Goal: Task Accomplishment & Management: Complete application form

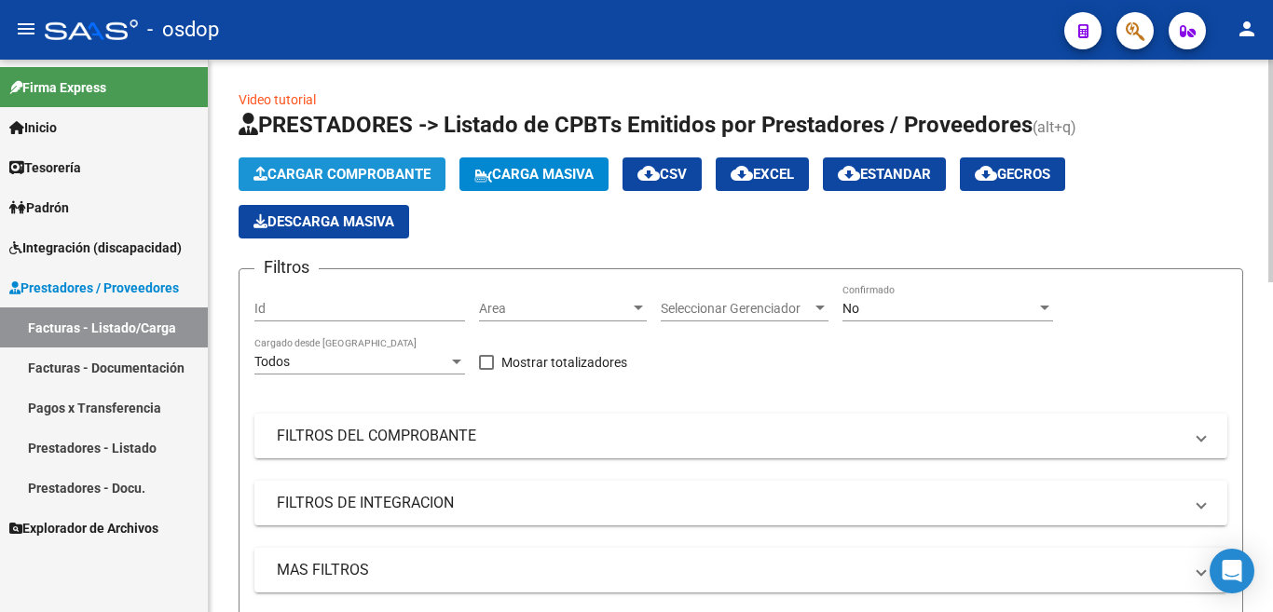
click at [352, 164] on button "Cargar Comprobante" at bounding box center [342, 174] width 207 height 34
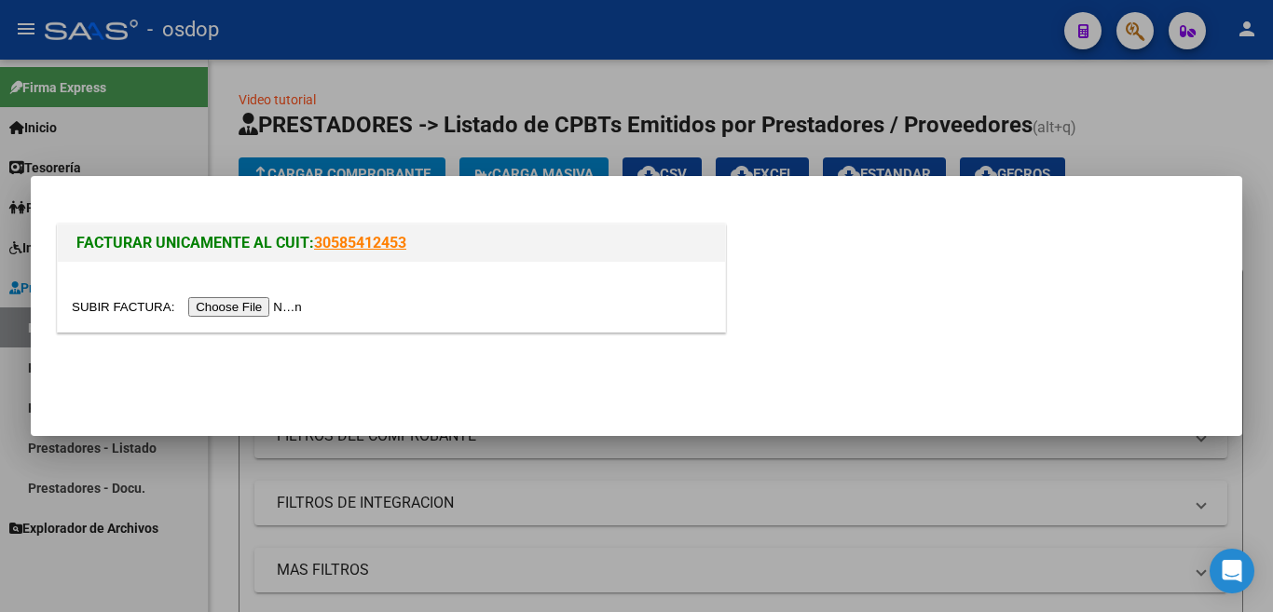
click at [279, 307] on input "file" at bounding box center [190, 307] width 236 height 20
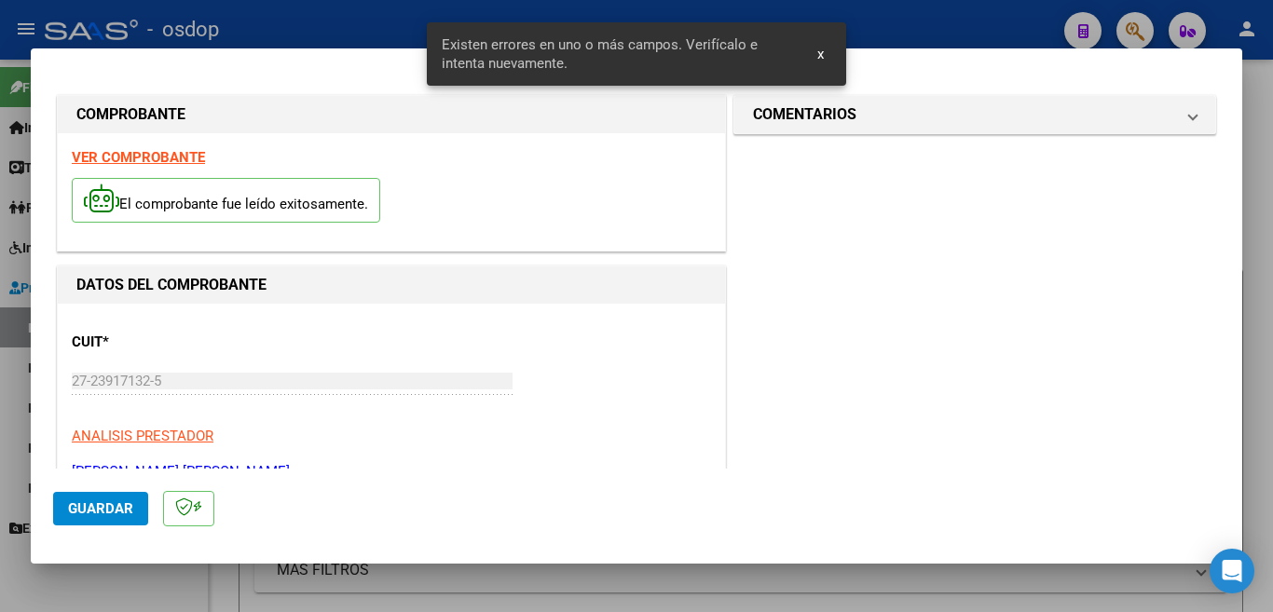
scroll to position [415, 0]
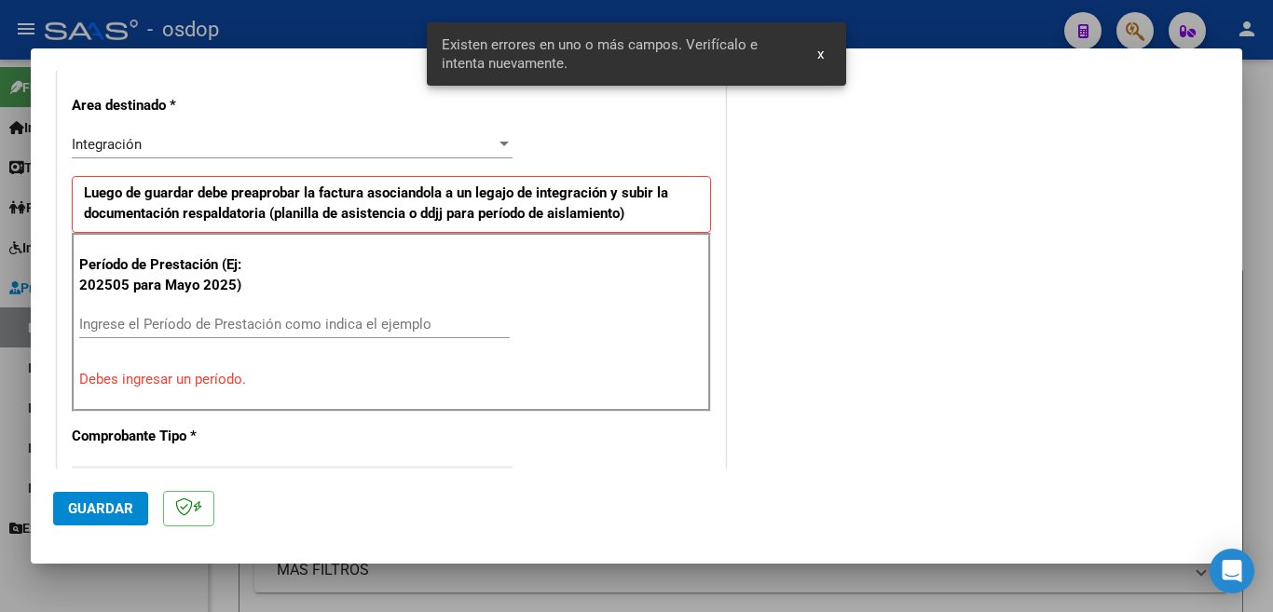
click at [258, 318] on input "Ingrese el Período de Prestación como indica el ejemplo" at bounding box center [294, 324] width 431 height 17
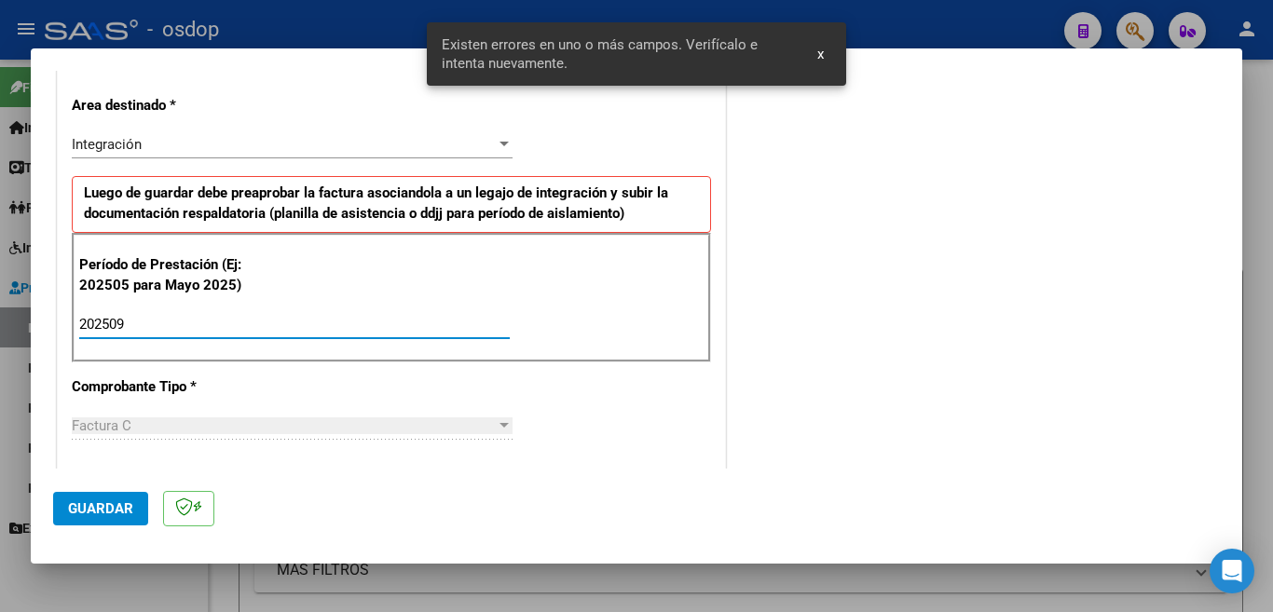
type input "202509"
click at [89, 500] on span "Guardar" at bounding box center [100, 508] width 65 height 17
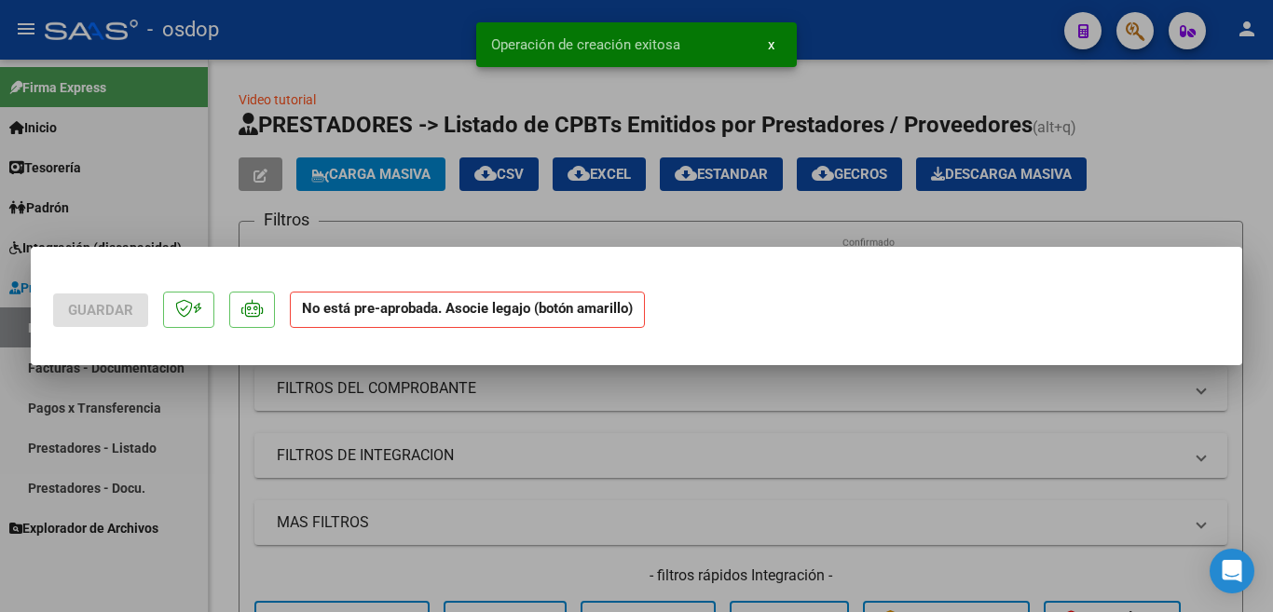
scroll to position [0, 0]
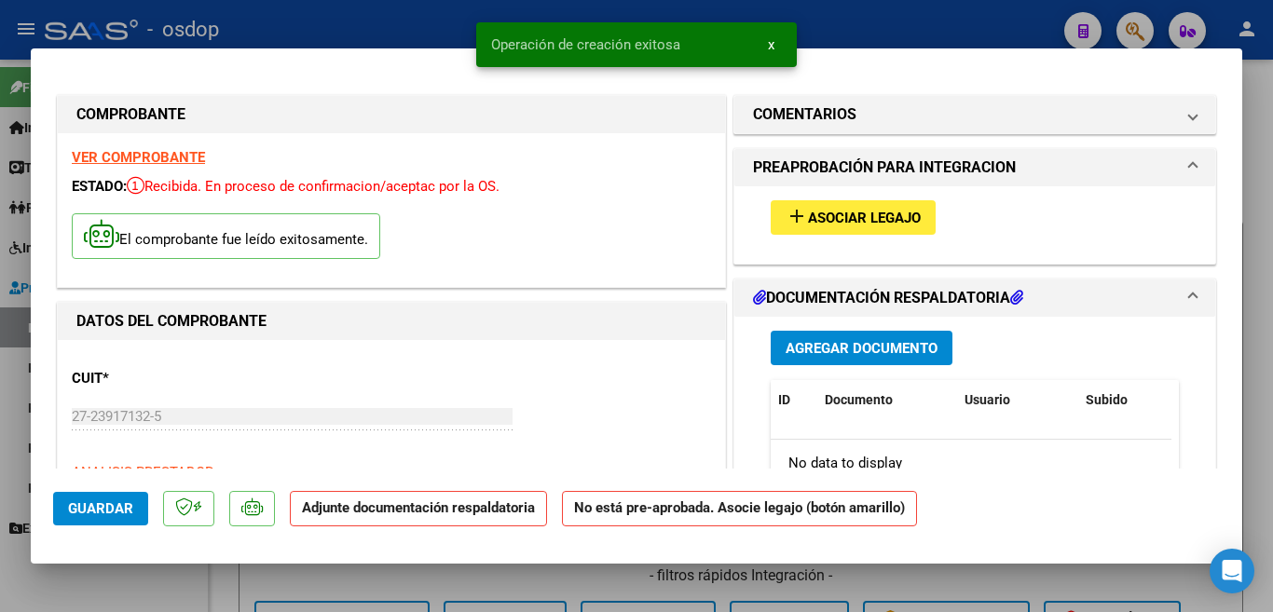
click at [797, 208] on mat-icon "add" at bounding box center [797, 216] width 22 height 22
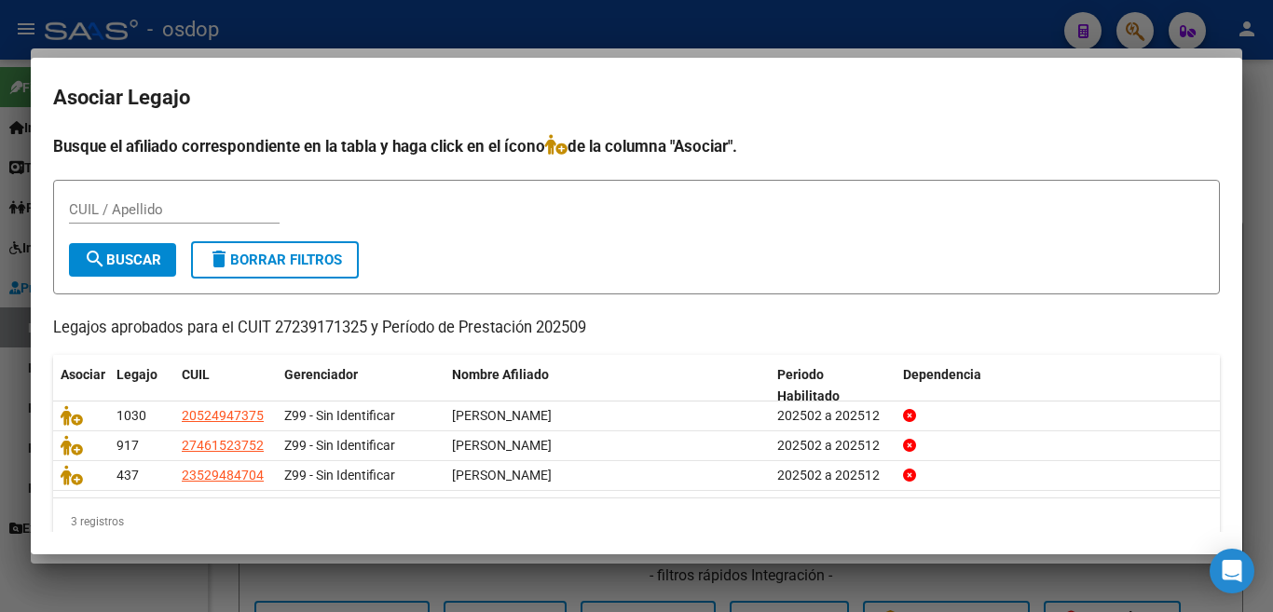
click at [859, 10] on div at bounding box center [636, 306] width 1273 height 612
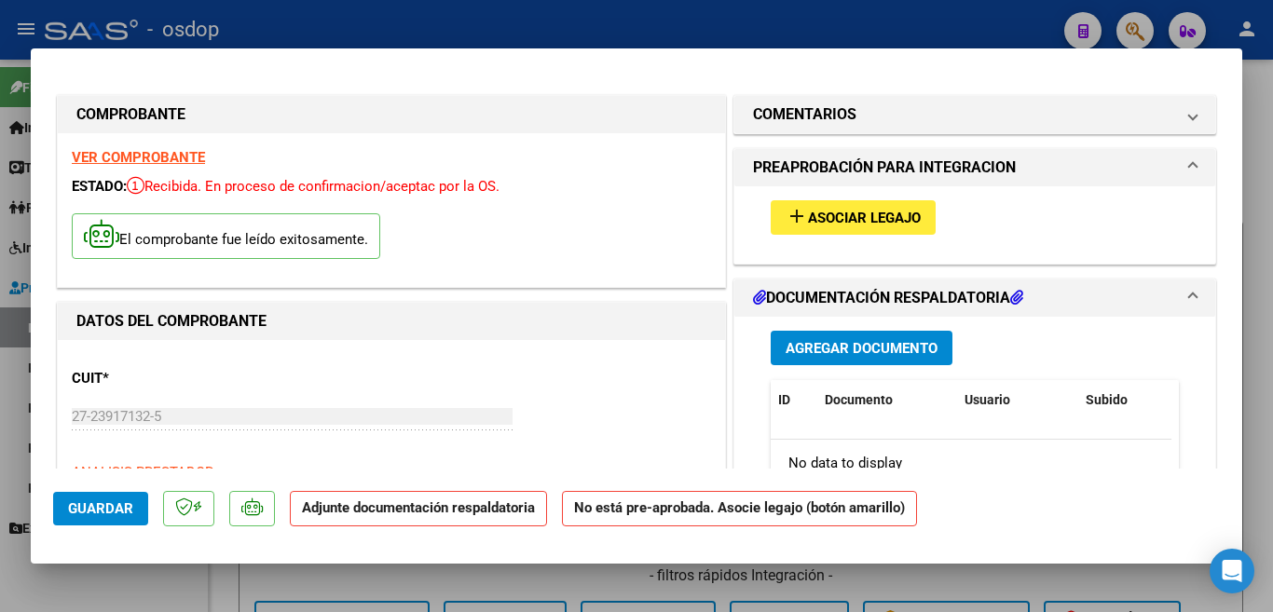
scroll to position [93, 0]
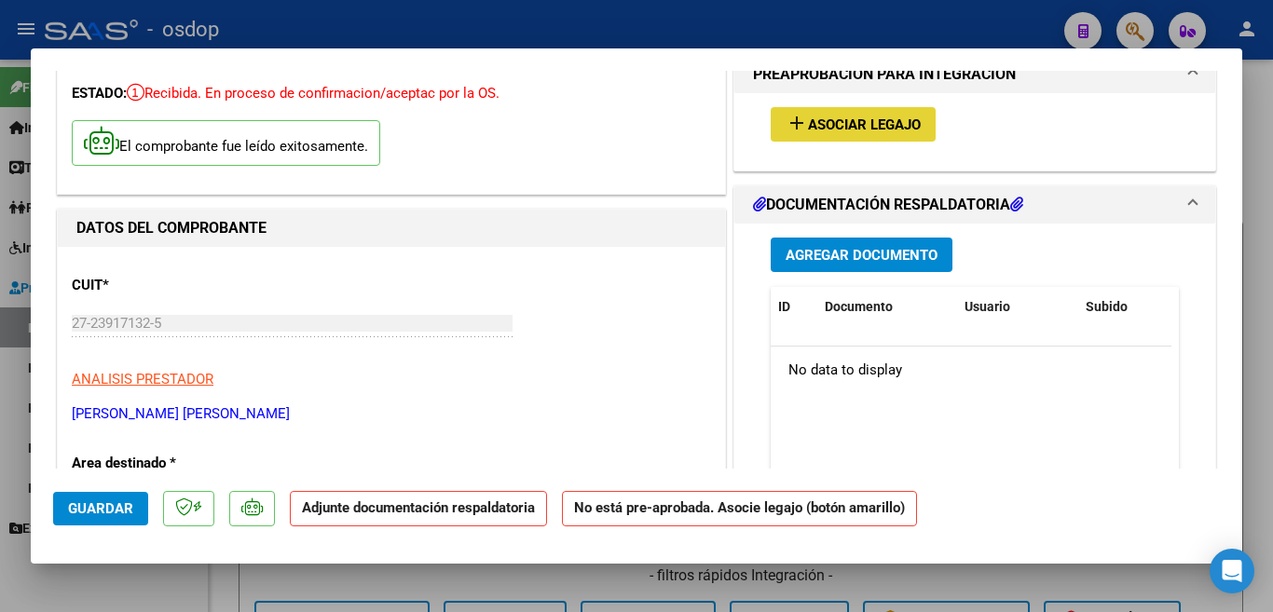
click at [813, 116] on span "Asociar Legajo" at bounding box center [864, 124] width 113 height 17
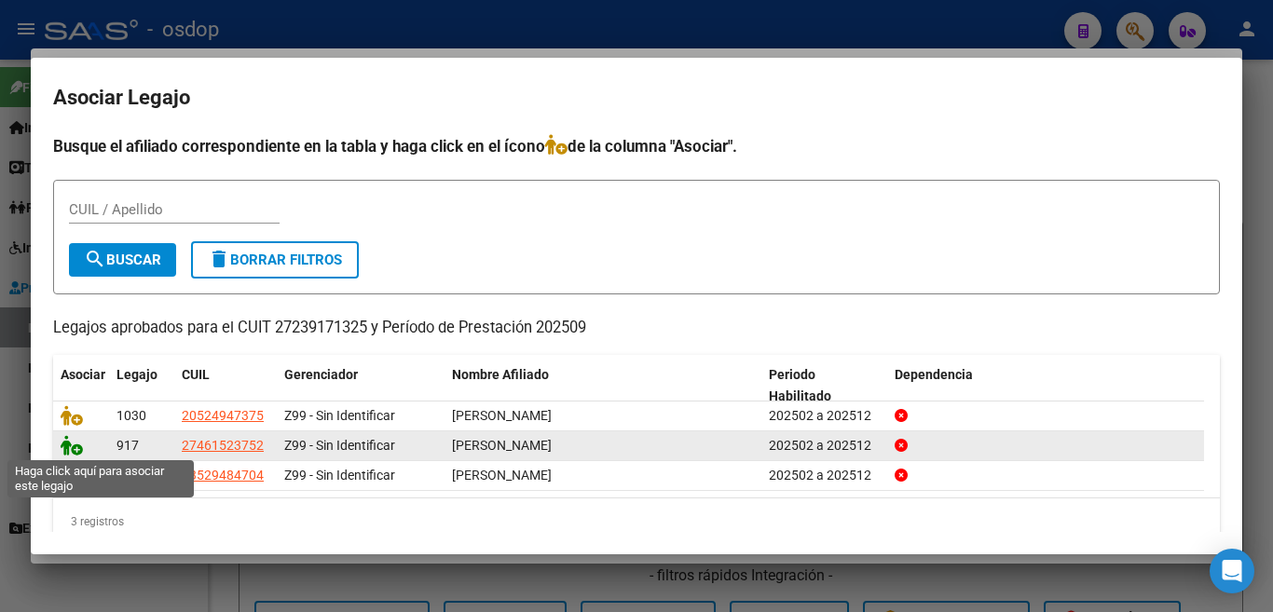
click at [63, 439] on icon at bounding box center [72, 445] width 22 height 21
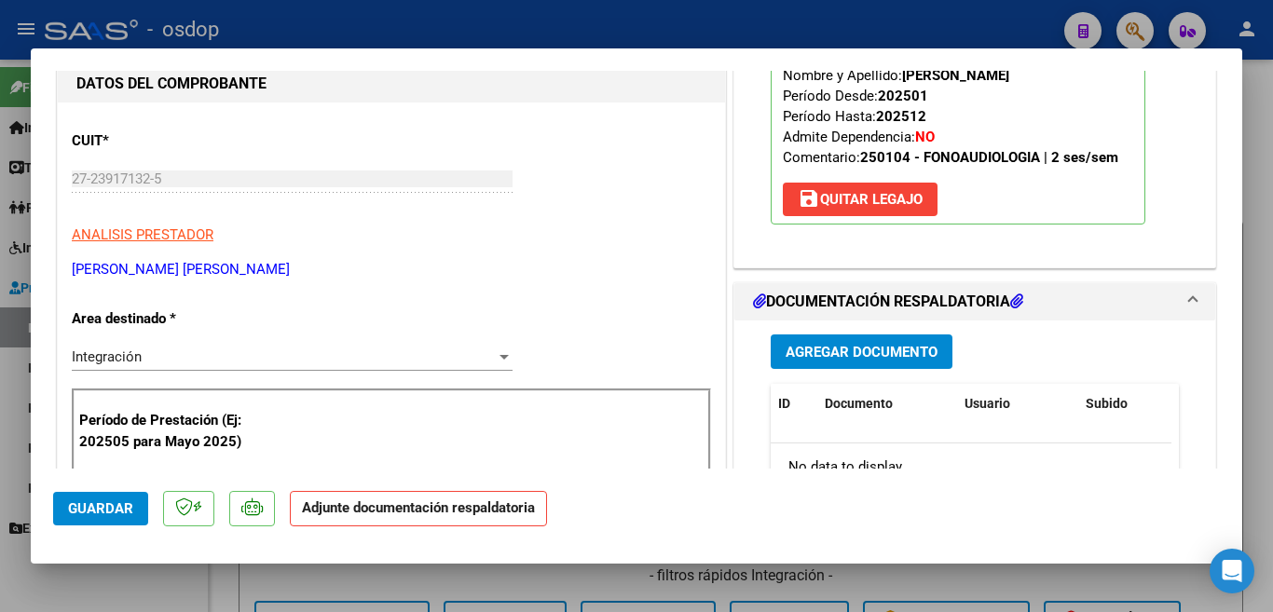
scroll to position [373, 0]
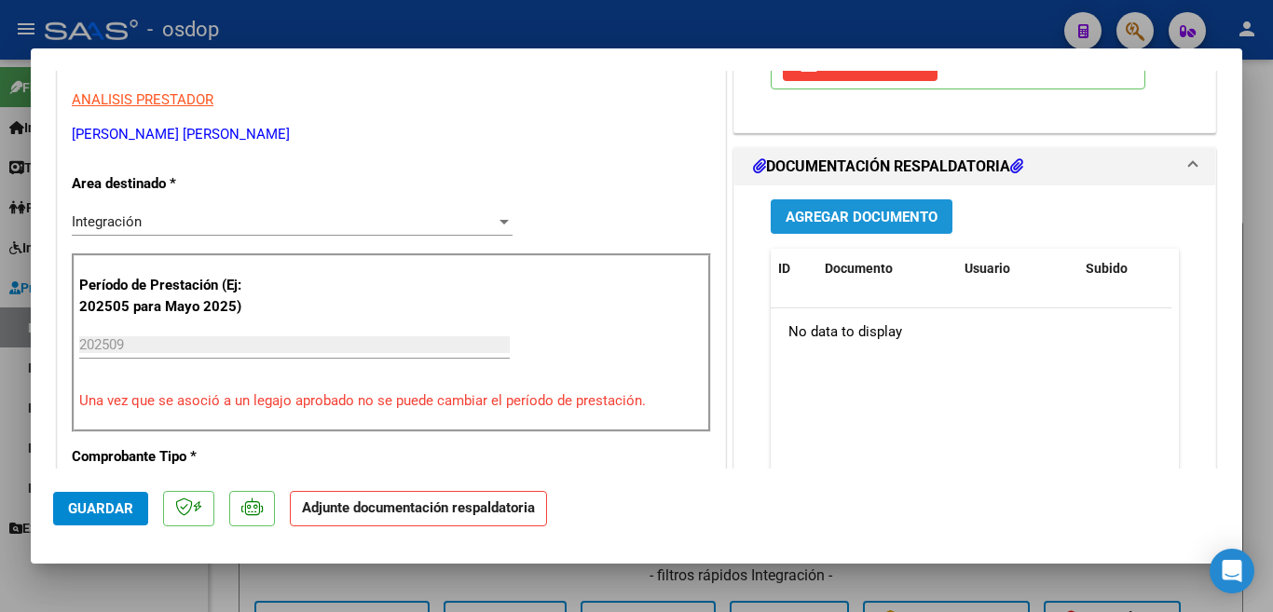
click at [859, 213] on span "Agregar Documento" at bounding box center [862, 217] width 152 height 17
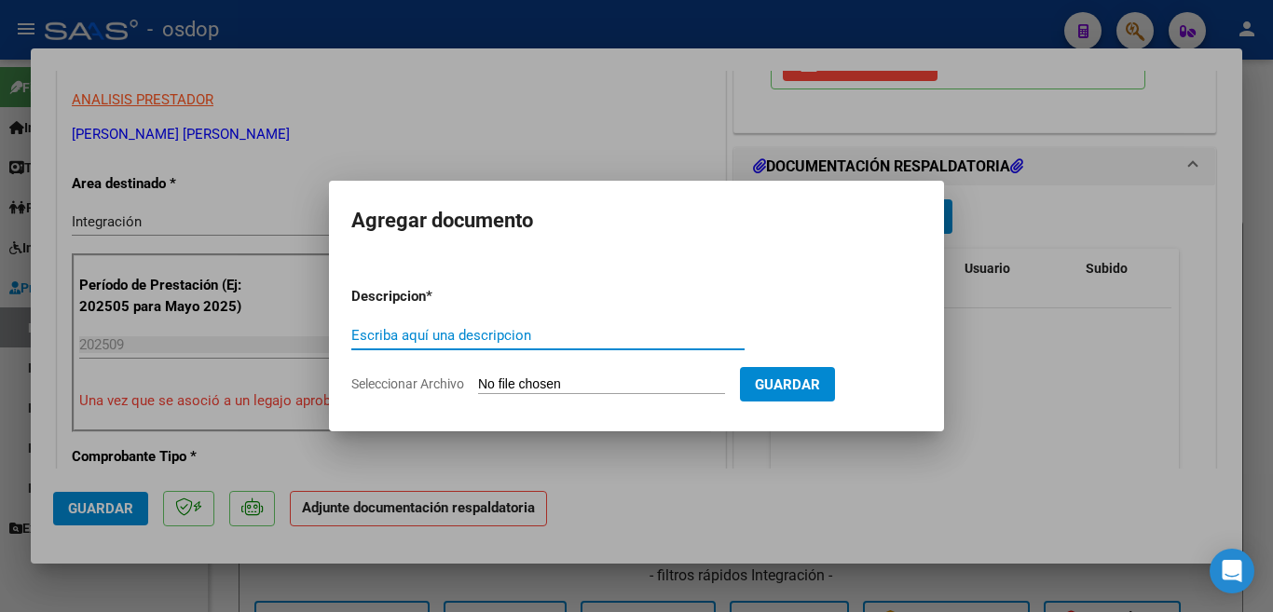
click at [539, 340] on input "Escriba aquí una descripcion" at bounding box center [547, 335] width 393 height 17
click at [581, 333] on input "planill" at bounding box center [547, 335] width 393 height 17
type input "planilla"
click at [565, 378] on input "Seleccionar Archivo" at bounding box center [601, 385] width 247 height 18
type input "C:\fakepath\asist [PERSON_NAME] [DATE].pdf"
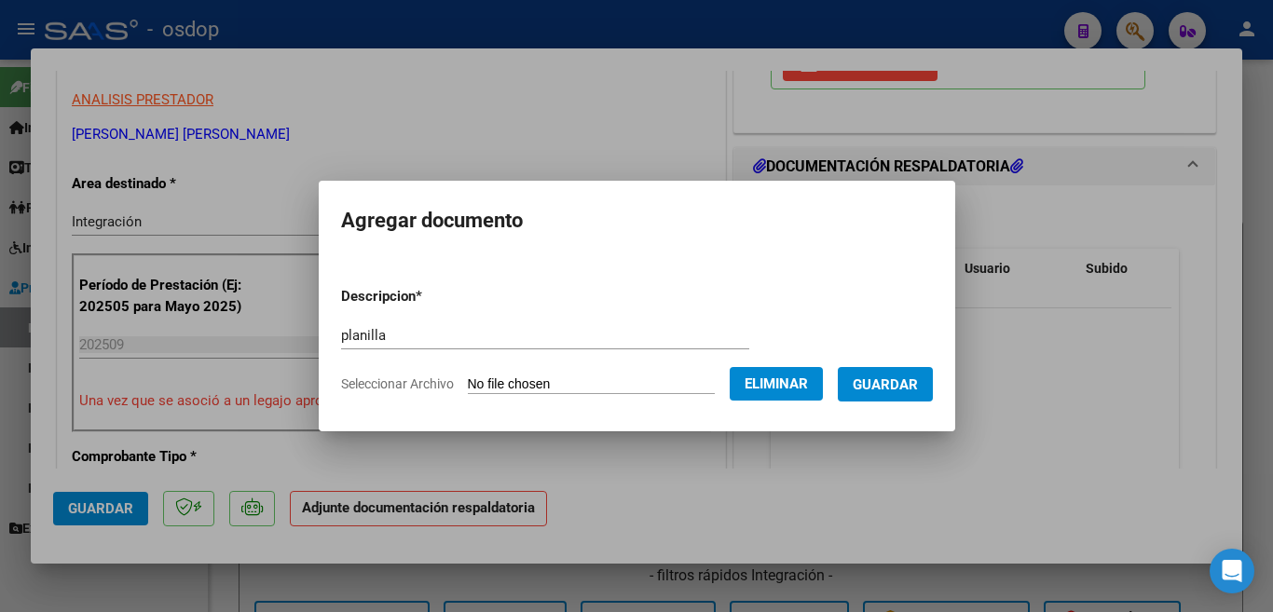
click at [899, 379] on span "Guardar" at bounding box center [885, 384] width 65 height 17
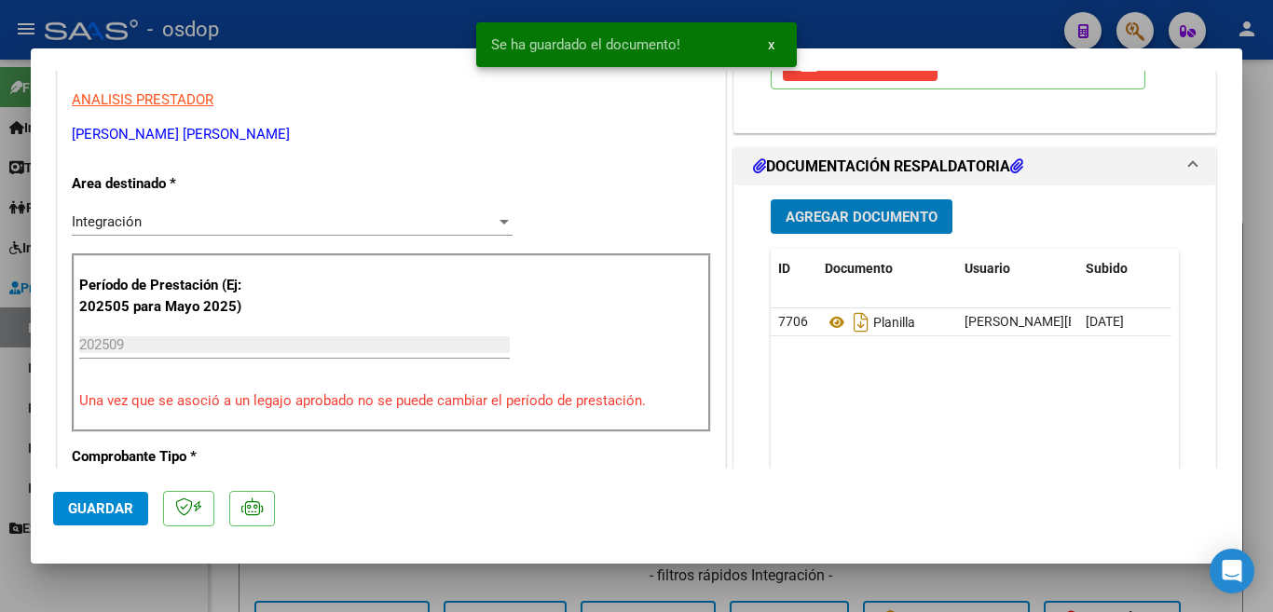
click at [0, 421] on div at bounding box center [636, 306] width 1273 height 612
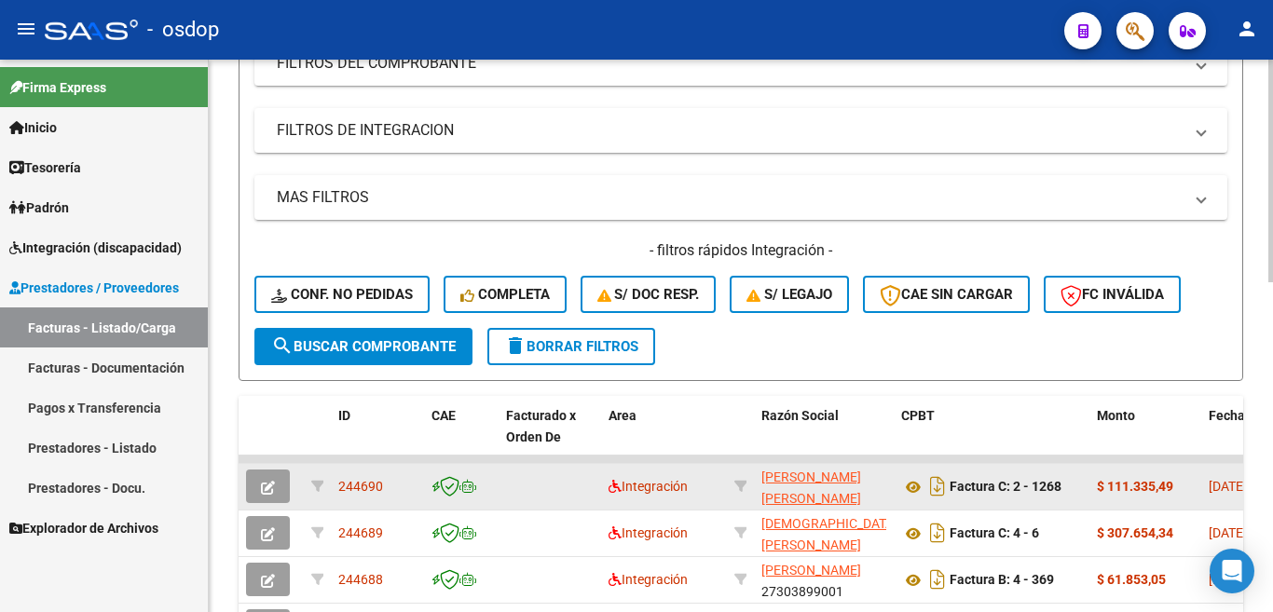
click at [370, 486] on span "244690" at bounding box center [360, 486] width 45 height 15
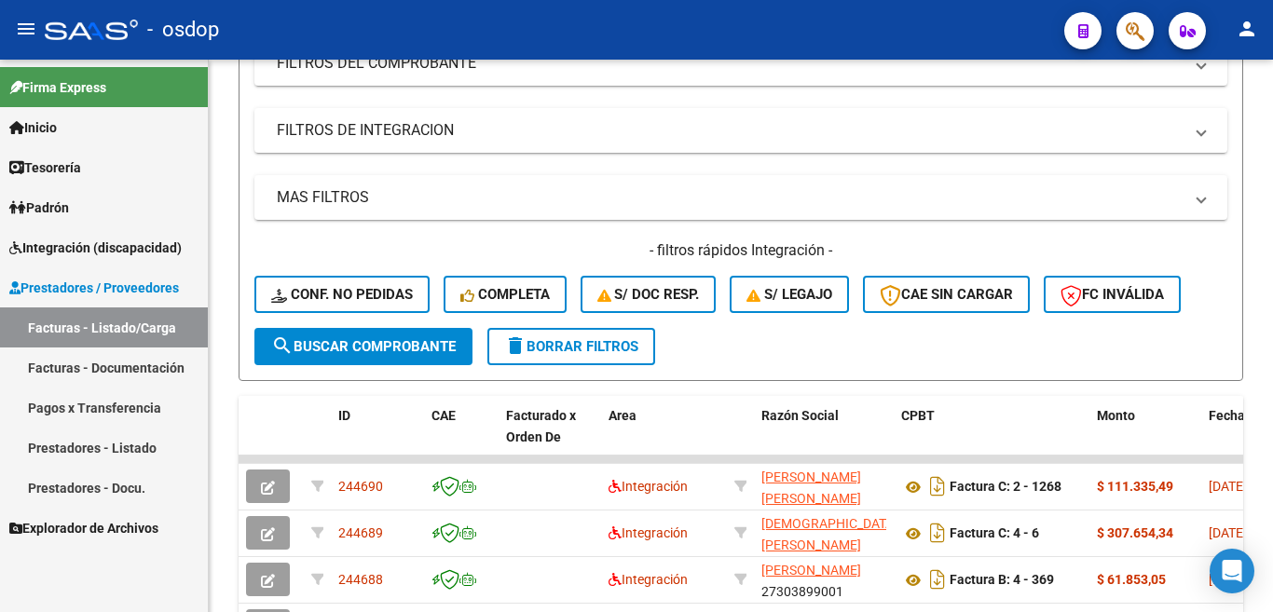
copy span "244690"
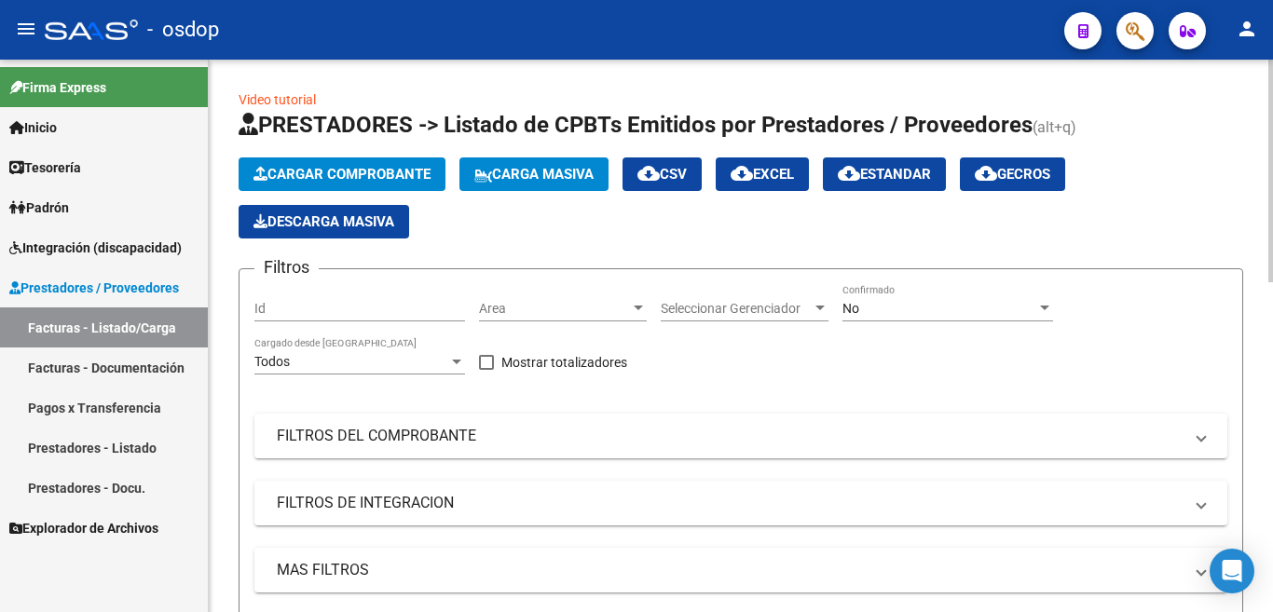
click at [342, 165] on button "Cargar Comprobante" at bounding box center [342, 174] width 207 height 34
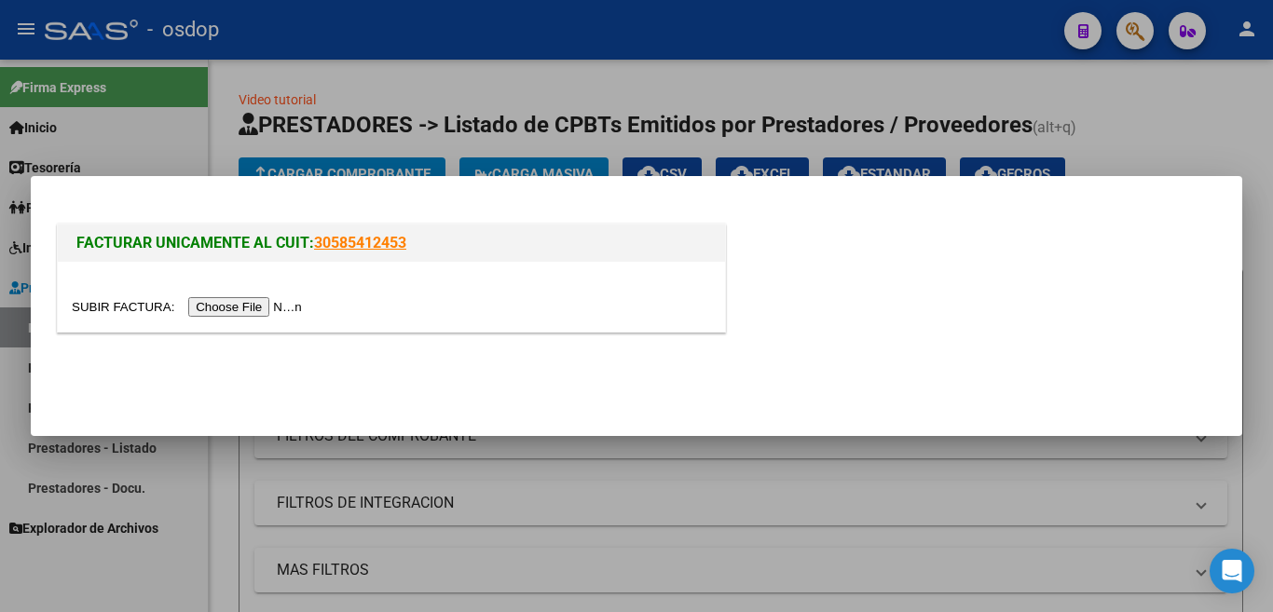
click at [229, 314] on input "file" at bounding box center [190, 307] width 236 height 20
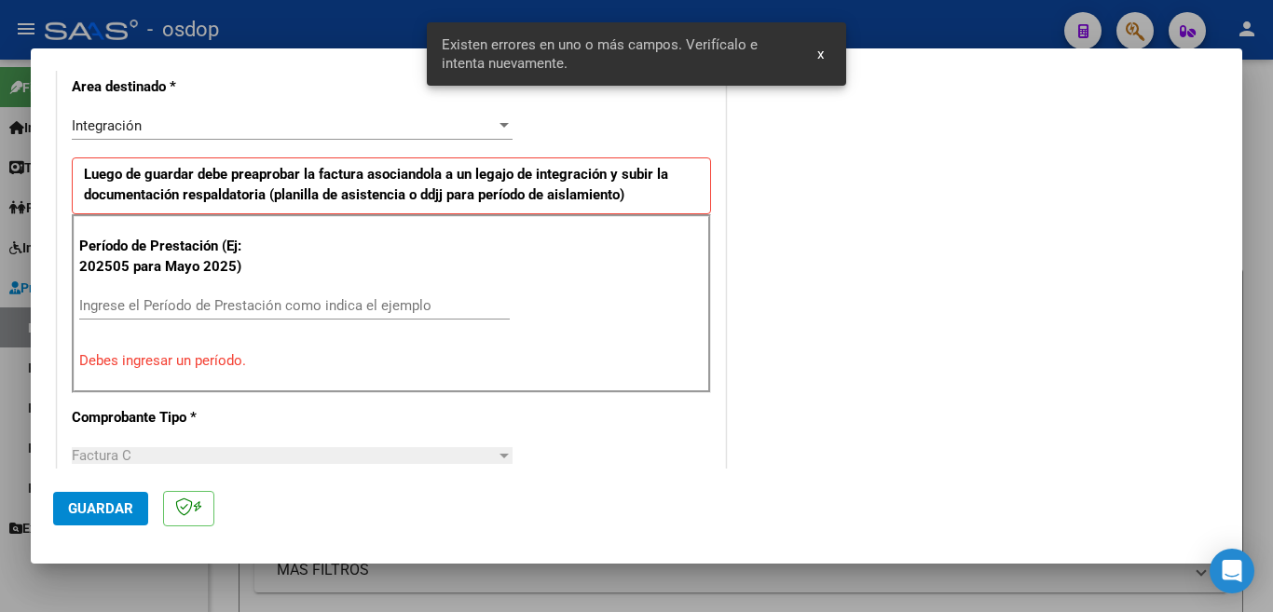
scroll to position [450, 0]
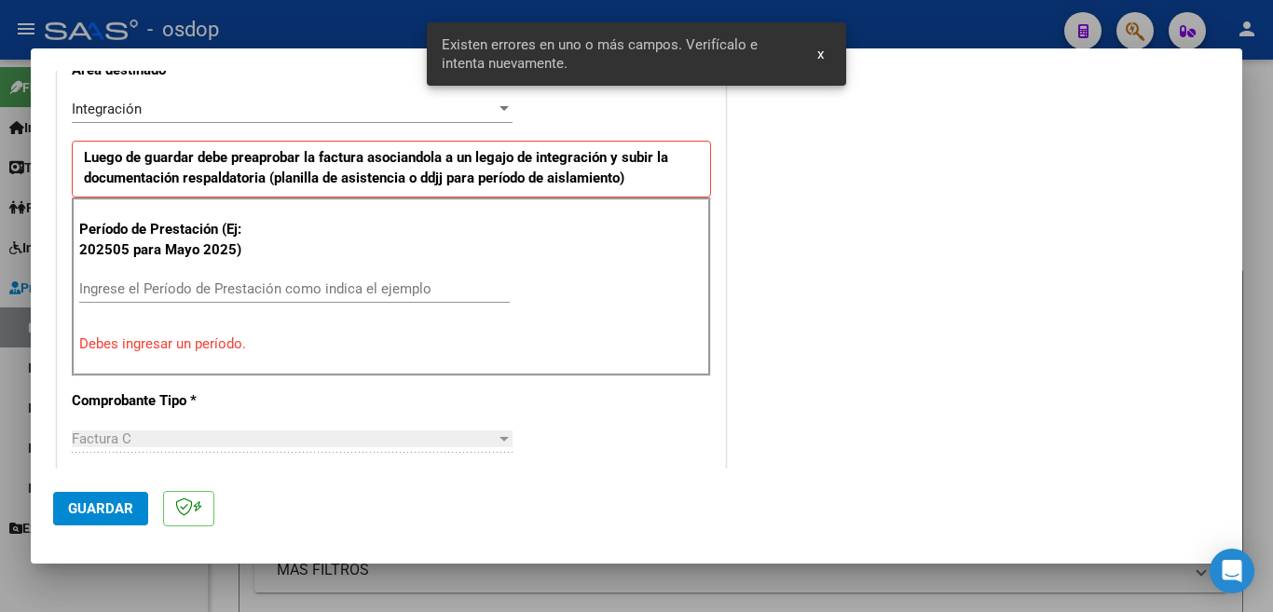
click at [184, 293] on input "Ingrese el Período de Prestación como indica el ejemplo" at bounding box center [294, 288] width 431 height 17
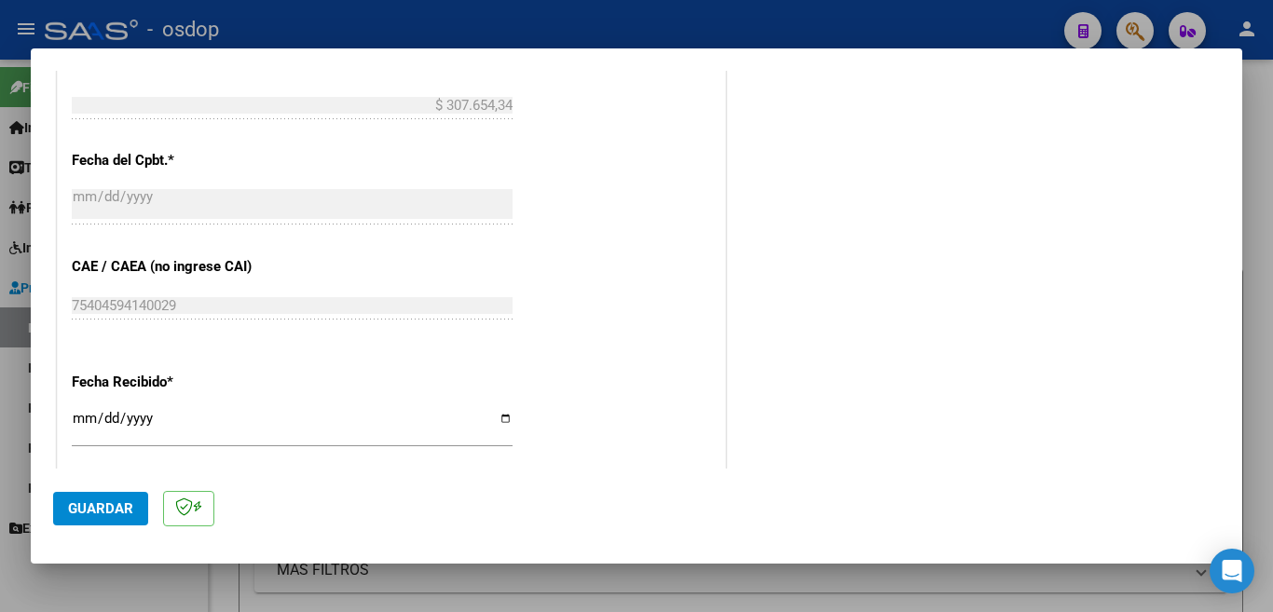
scroll to position [940, 0]
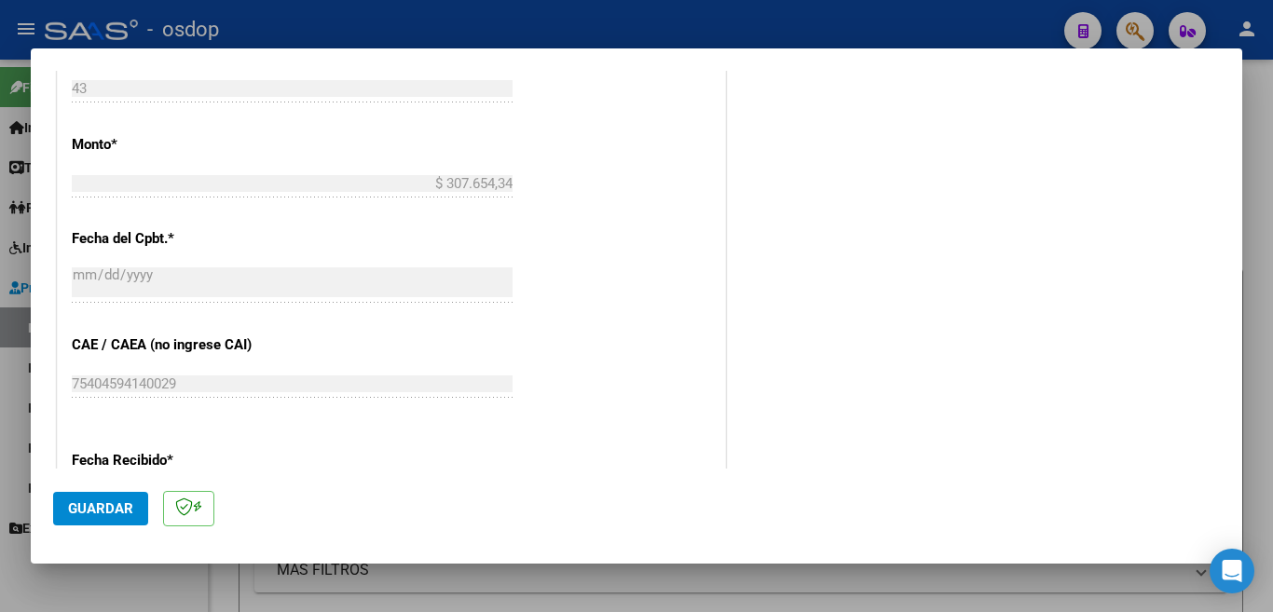
type input "202509"
click at [92, 513] on span "Guardar" at bounding box center [100, 508] width 65 height 17
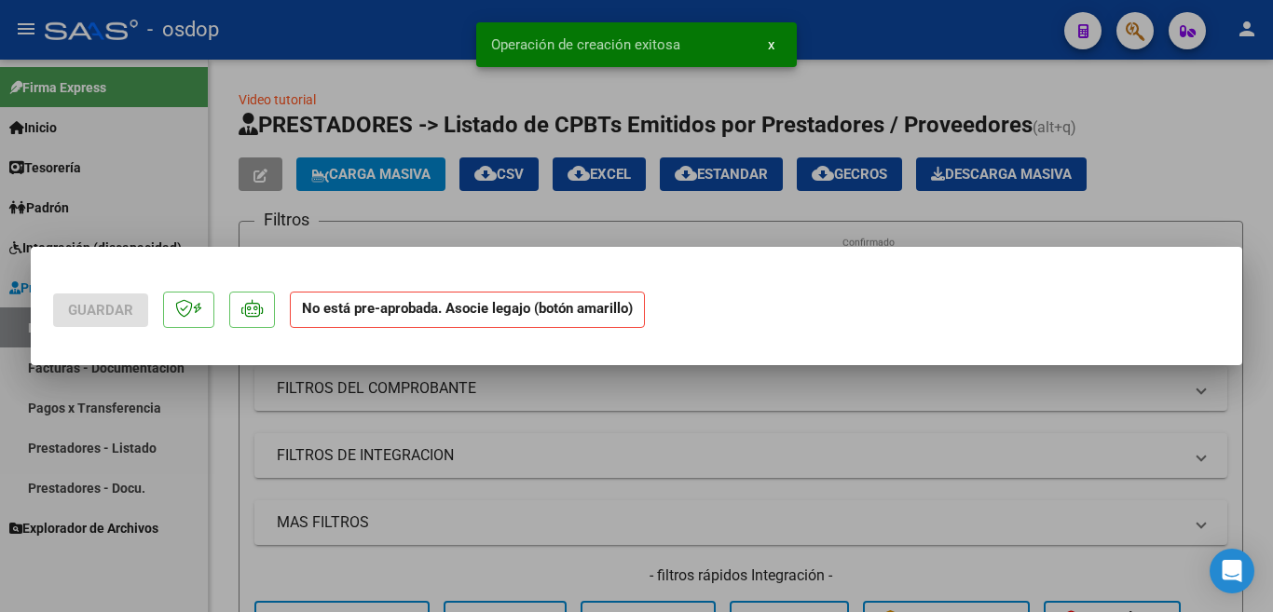
scroll to position [0, 0]
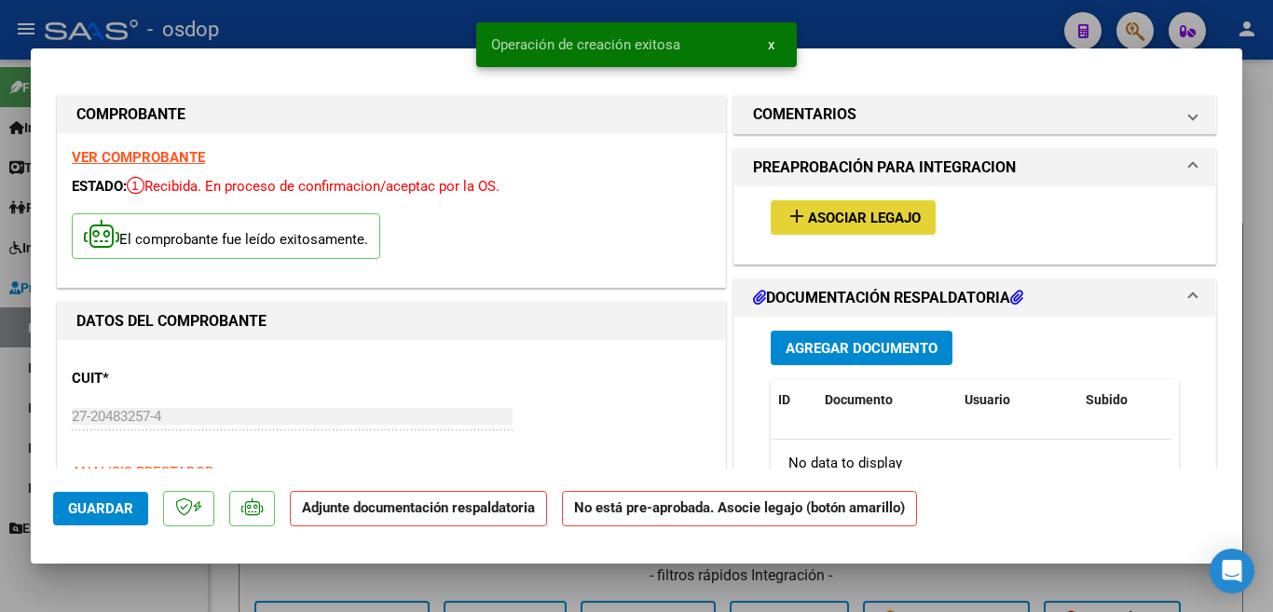
click at [818, 225] on span "Asociar Legajo" at bounding box center [864, 218] width 113 height 17
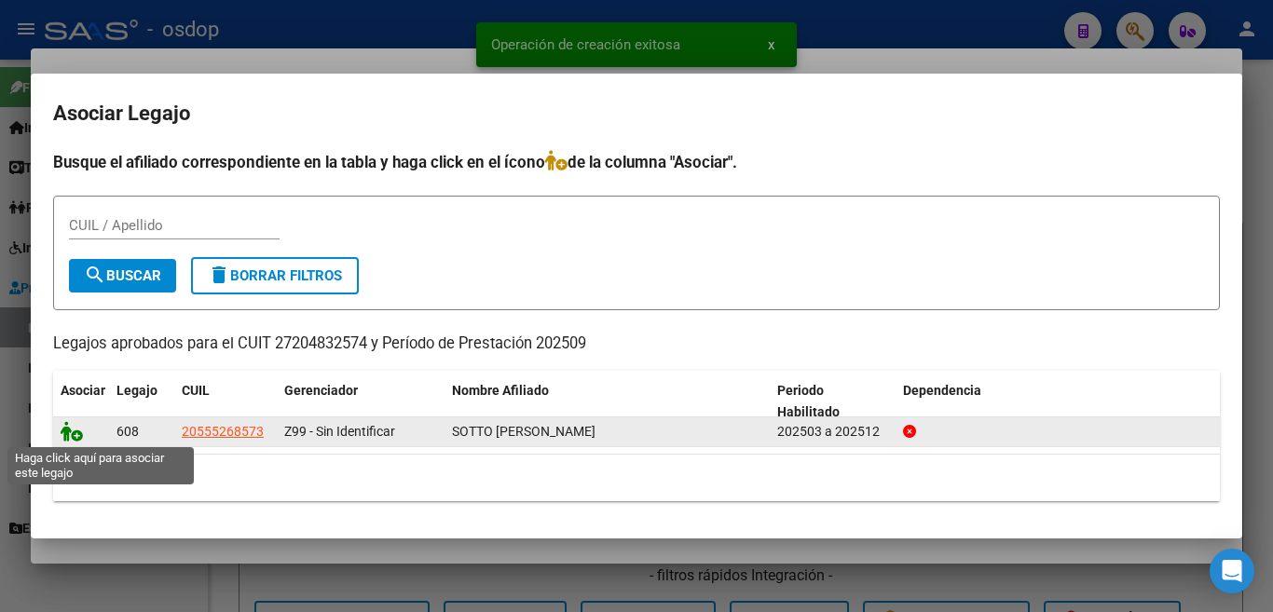
click at [64, 438] on icon at bounding box center [72, 431] width 22 height 21
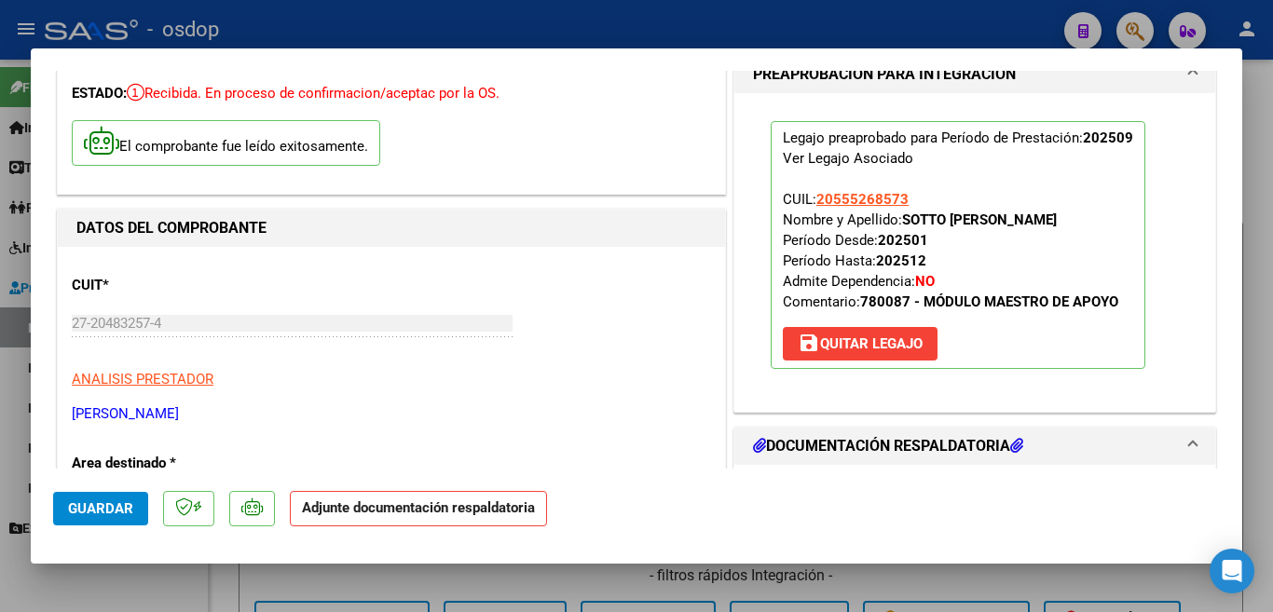
scroll to position [373, 0]
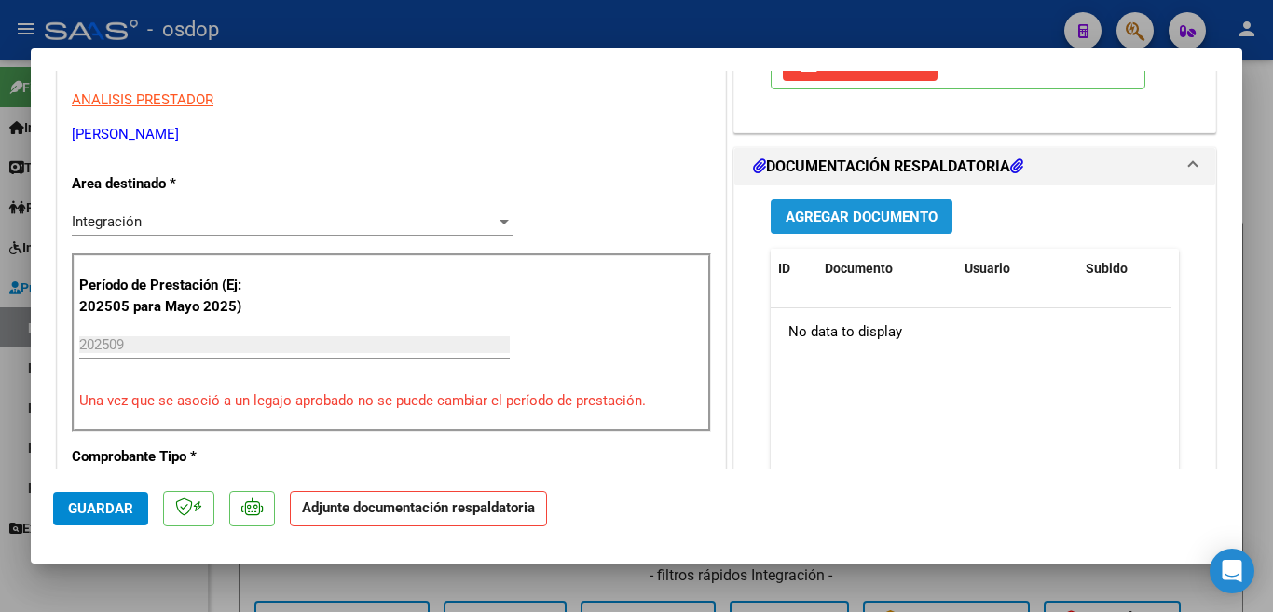
click at [866, 222] on span "Agregar Documento" at bounding box center [862, 217] width 152 height 17
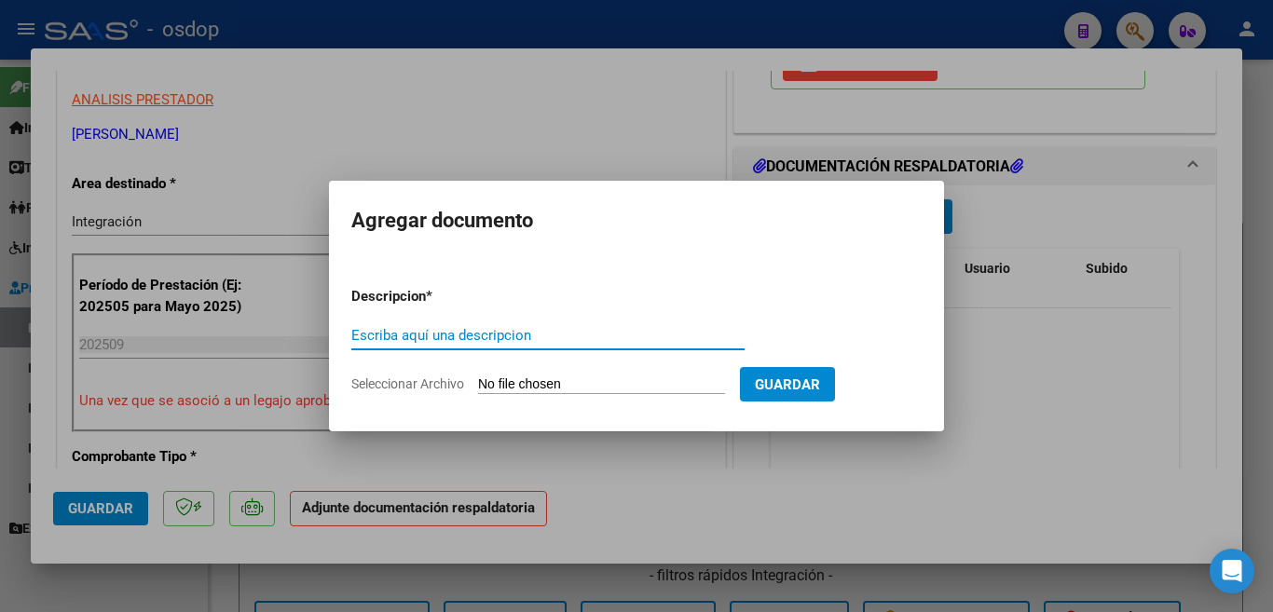
click at [565, 342] on input "Escriba aquí una descripcion" at bounding box center [547, 335] width 393 height 17
type input "planilla"
click at [587, 389] on input "Seleccionar Archivo" at bounding box center [601, 385] width 247 height 18
type input "C:\fakepath\CamScanner [DATE] 13 00_4.pdf"
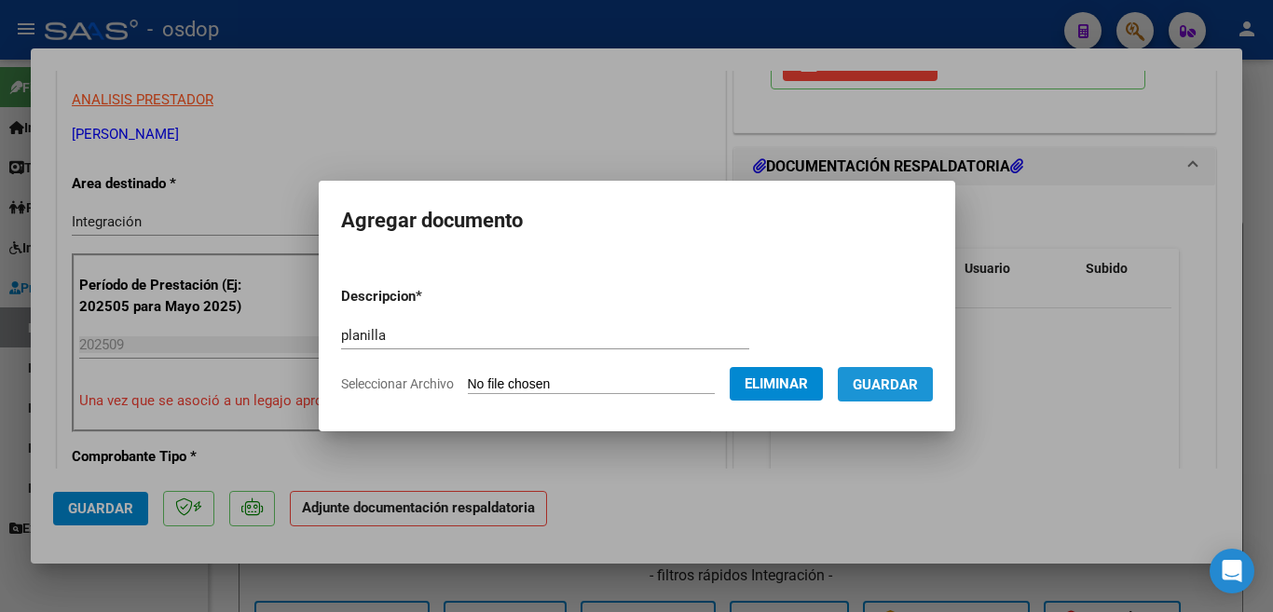
click at [869, 389] on span "Guardar" at bounding box center [885, 384] width 65 height 17
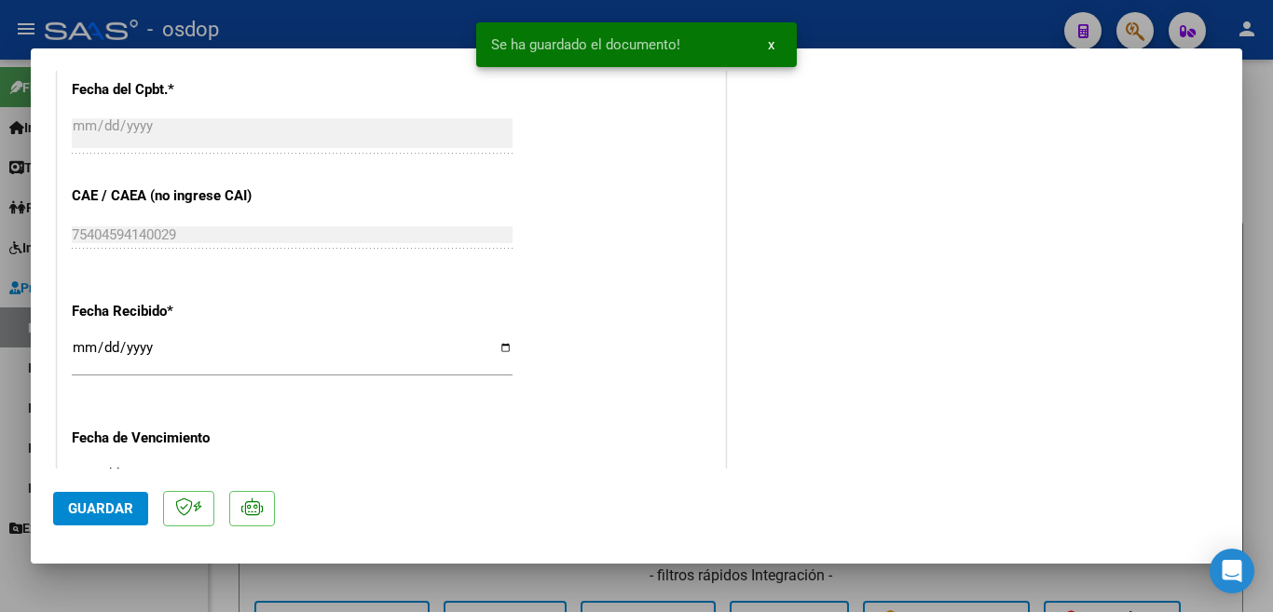
scroll to position [1118, 0]
click at [90, 506] on span "Guardar" at bounding box center [100, 508] width 65 height 17
click at [0, 388] on div at bounding box center [636, 306] width 1273 height 612
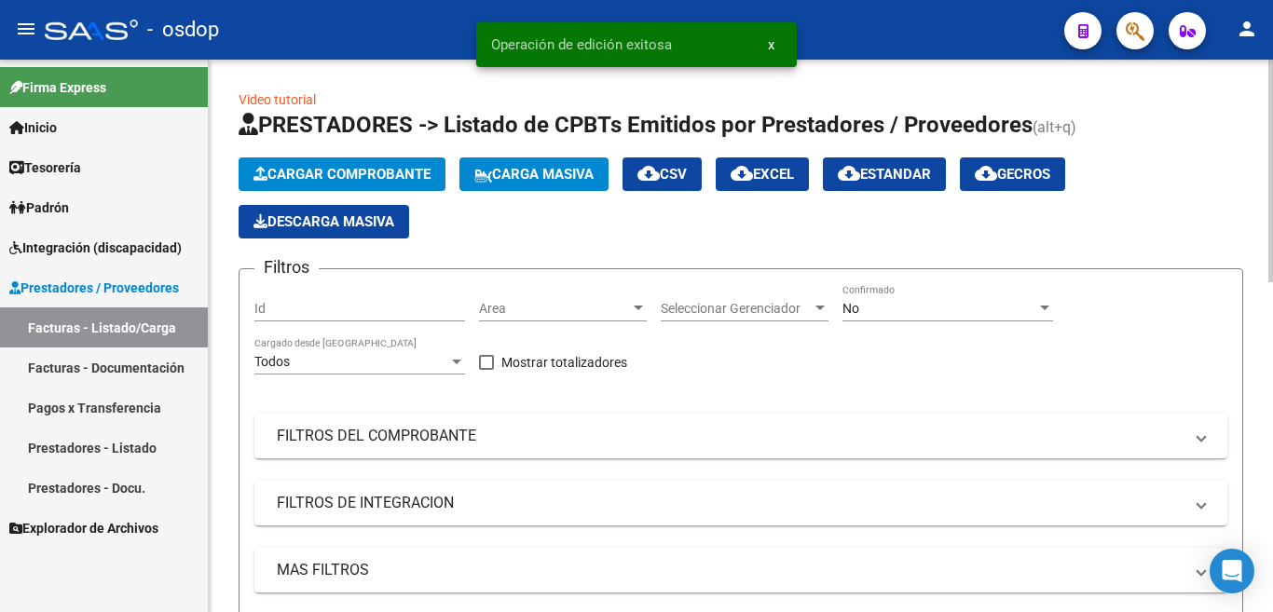
scroll to position [652, 0]
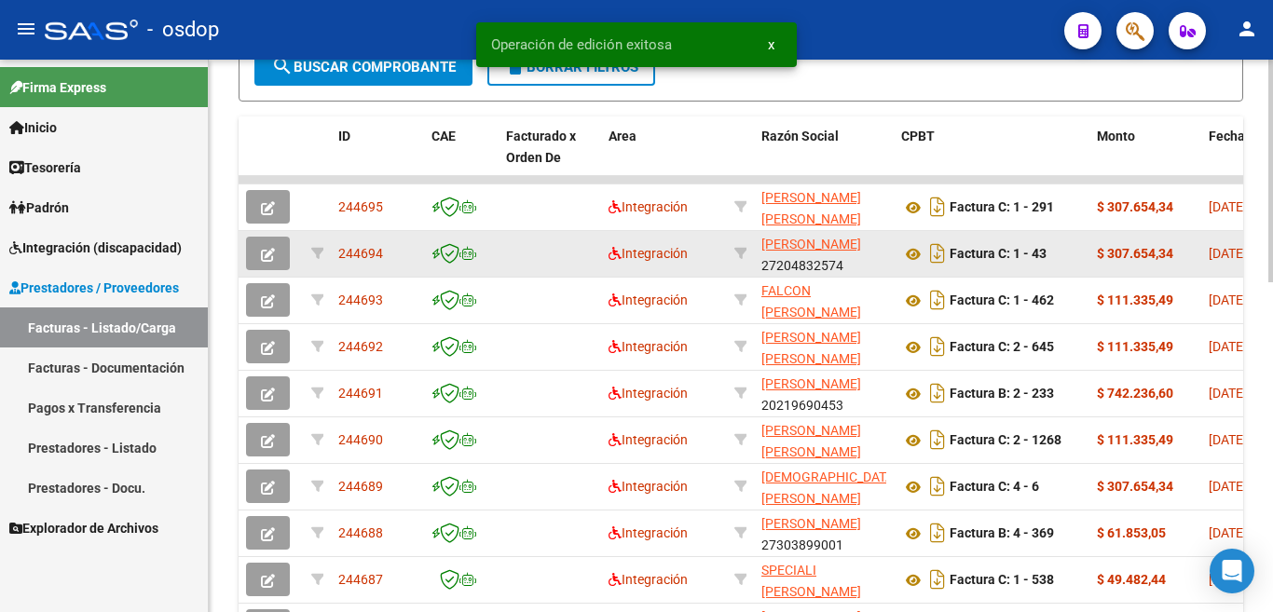
drag, startPoint x: 339, startPoint y: 258, endPoint x: 406, endPoint y: 266, distance: 67.5
click at [406, 266] on datatable-body-cell "244694" at bounding box center [377, 254] width 93 height 46
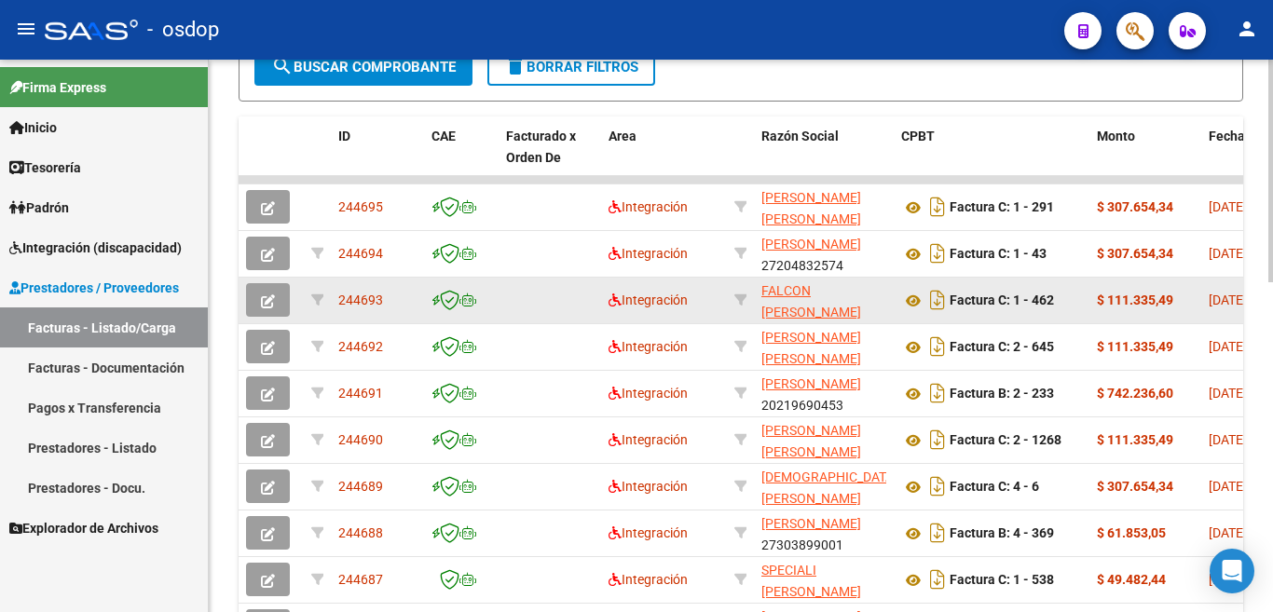
copy span "244694"
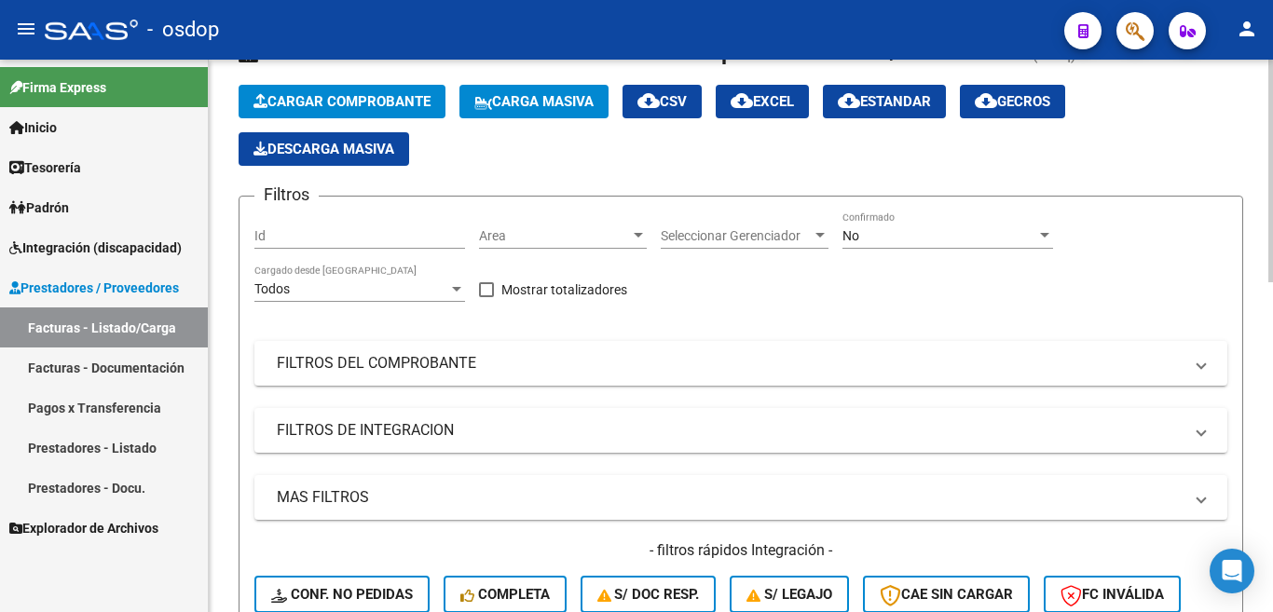
scroll to position [0, 0]
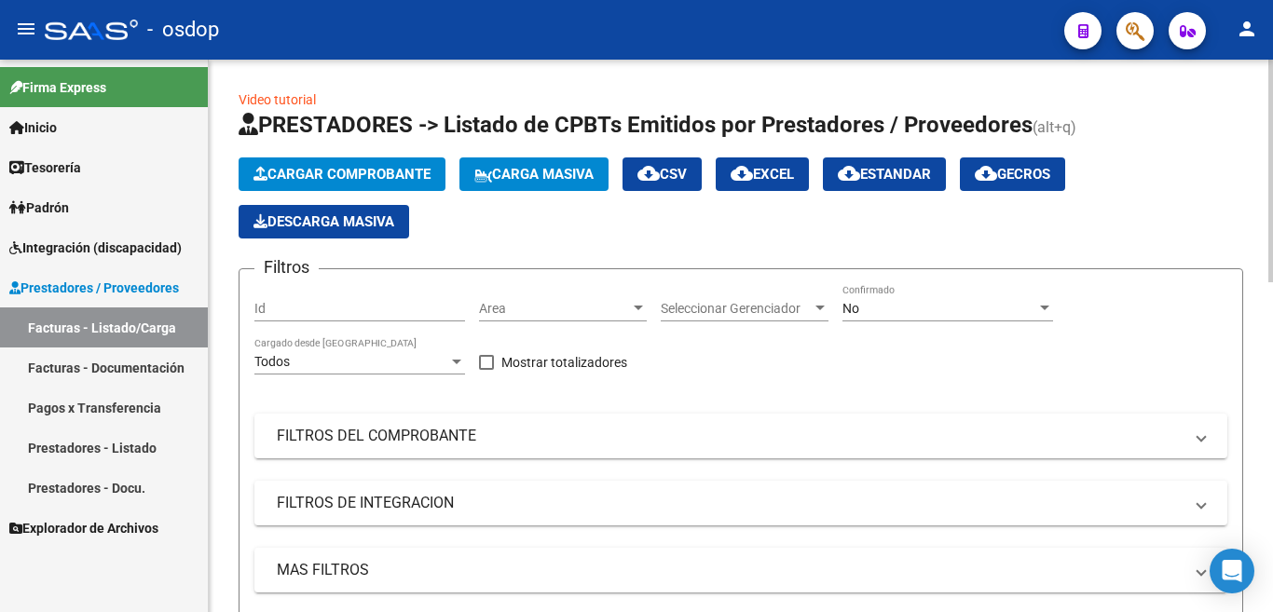
click at [312, 179] on span "Cargar Comprobante" at bounding box center [341, 174] width 177 height 17
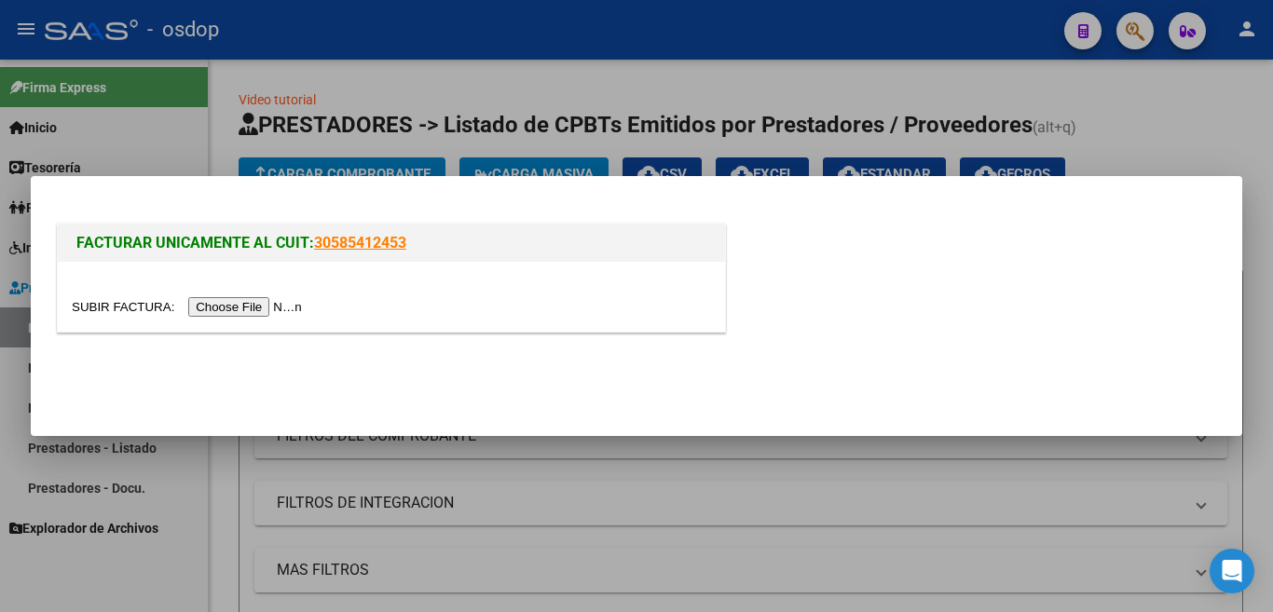
click at [271, 304] on input "file" at bounding box center [190, 307] width 236 height 20
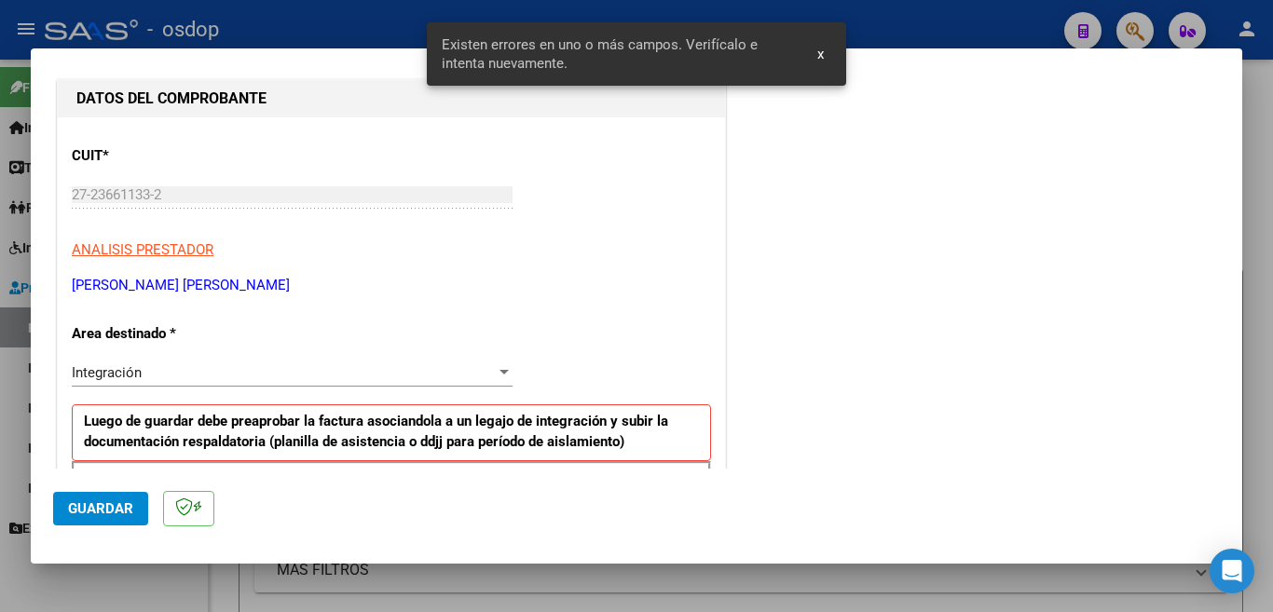
scroll to position [466, 0]
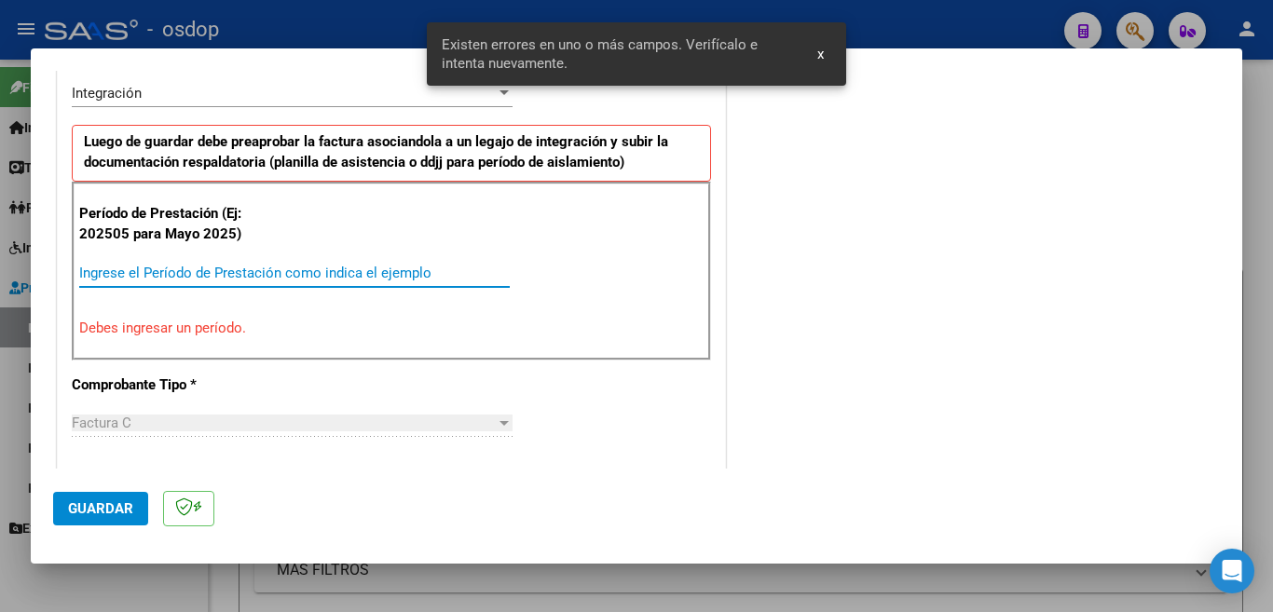
click at [309, 274] on input "Ingrese el Período de Prestación como indica el ejemplo" at bounding box center [294, 273] width 431 height 17
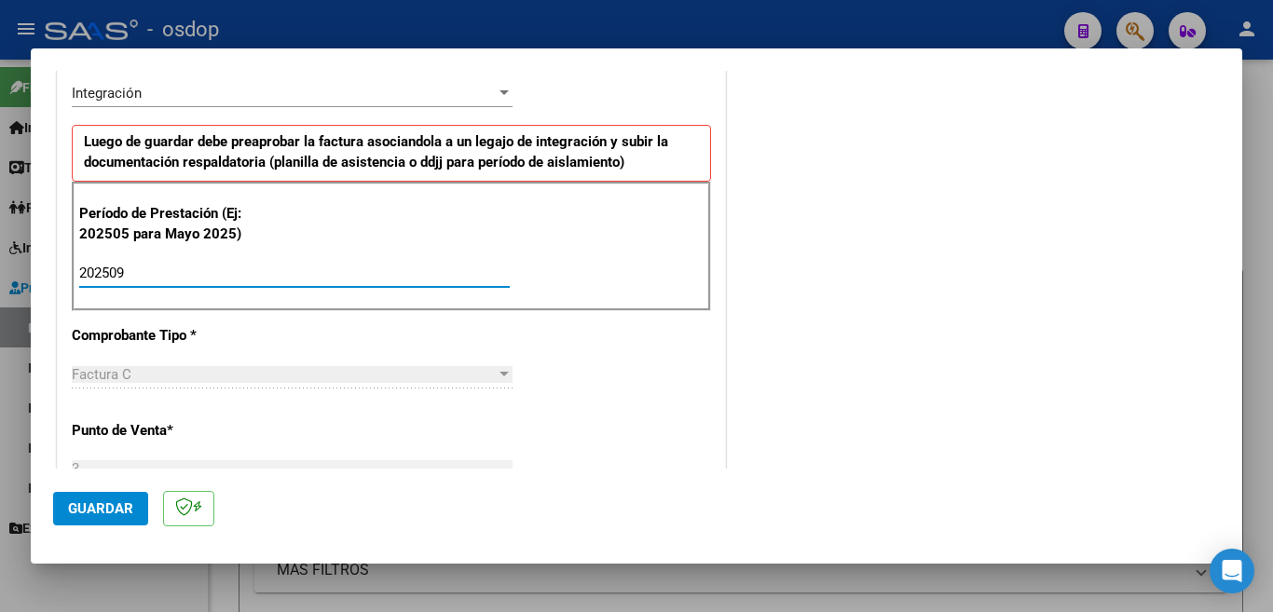
type input "202509"
click at [105, 499] on button "Guardar" at bounding box center [100, 509] width 95 height 34
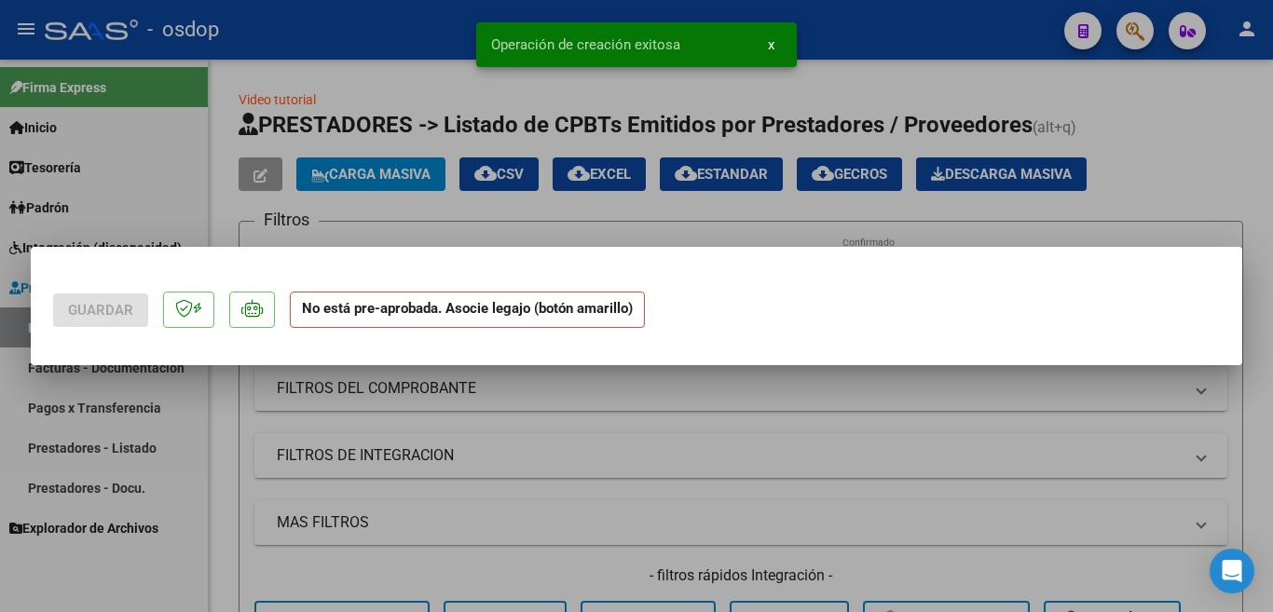
scroll to position [0, 0]
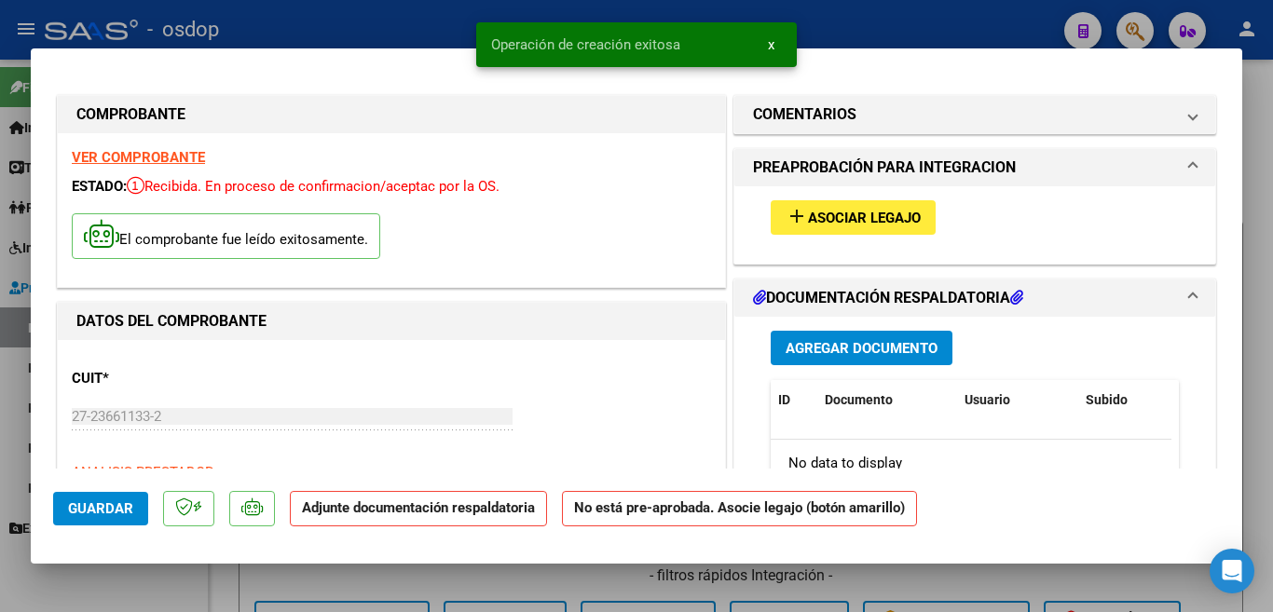
click at [851, 220] on span "Asociar Legajo" at bounding box center [864, 218] width 113 height 17
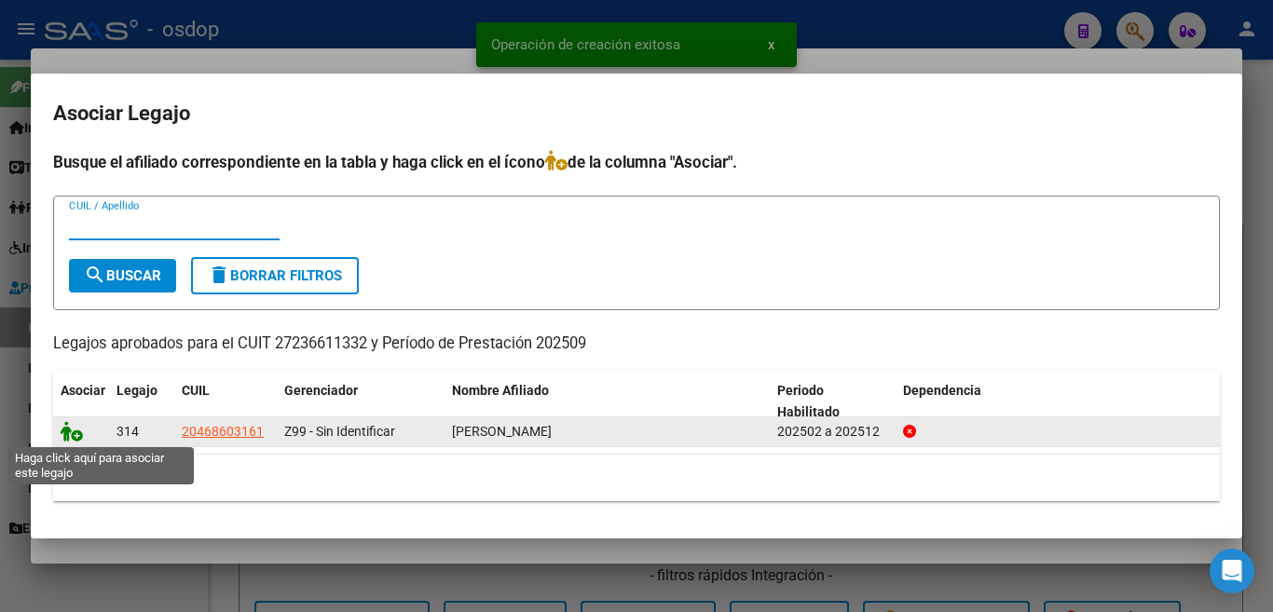
click at [73, 426] on icon at bounding box center [72, 431] width 22 height 21
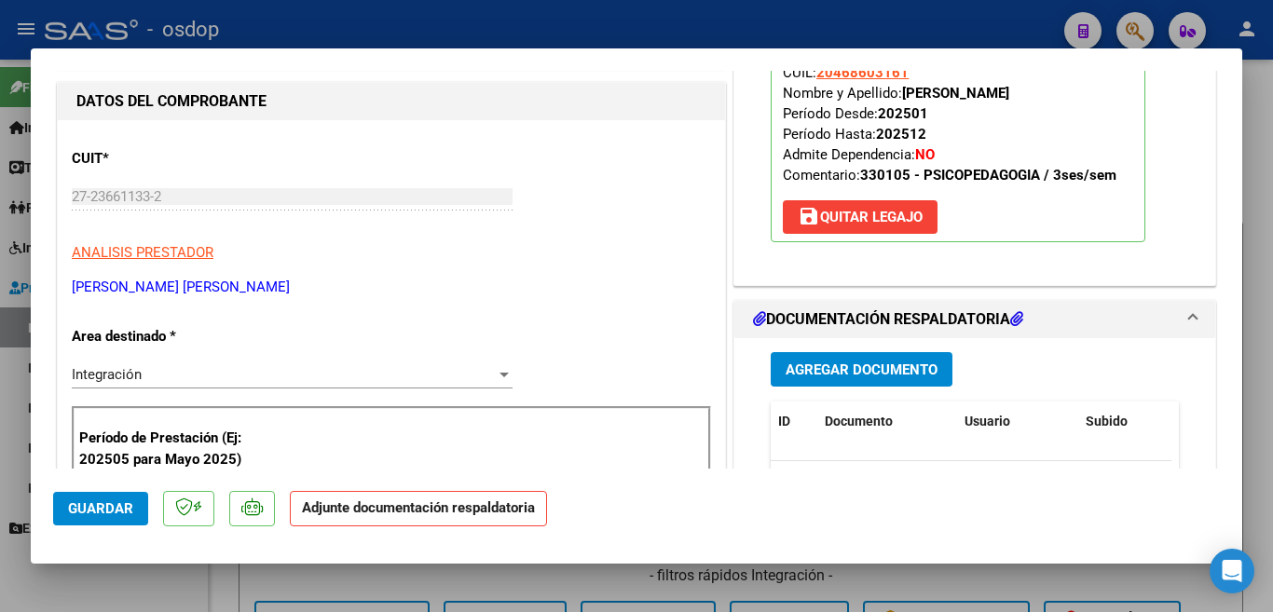
scroll to position [280, 0]
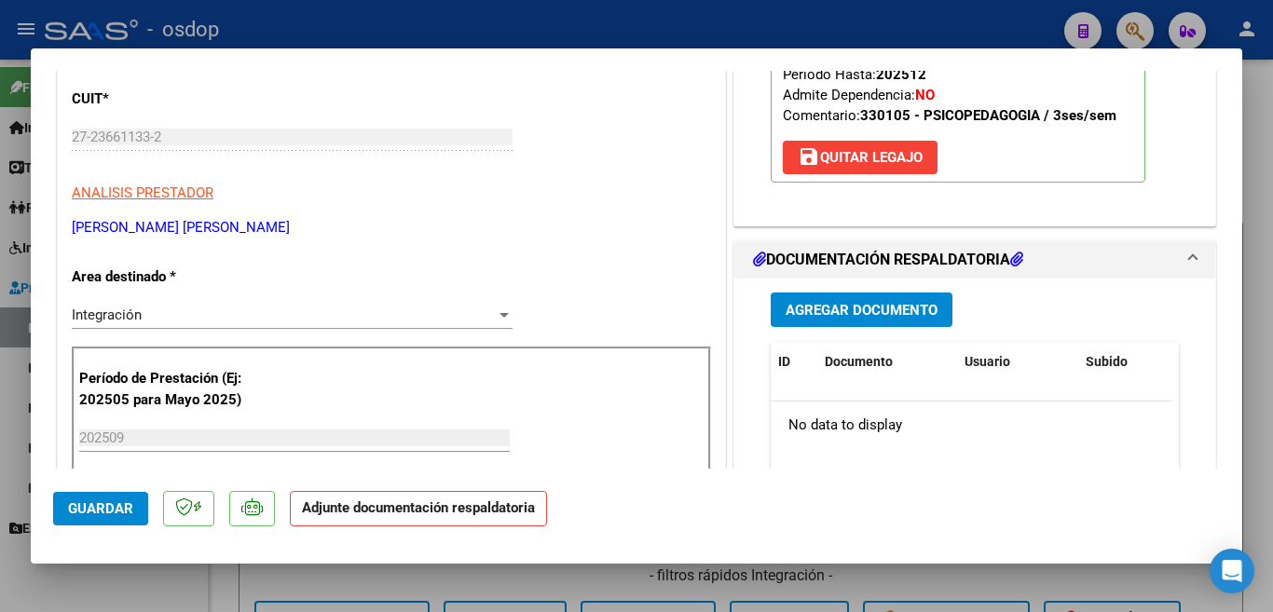
click at [892, 312] on span "Agregar Documento" at bounding box center [862, 310] width 152 height 17
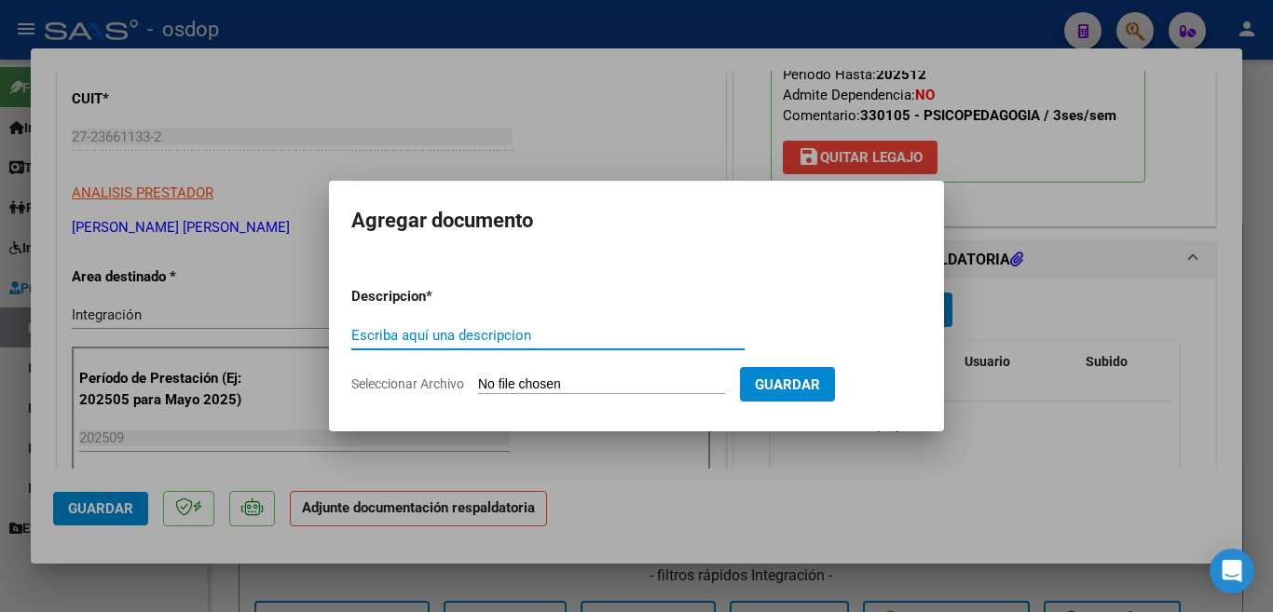
drag, startPoint x: 617, startPoint y: 338, endPoint x: 616, endPoint y: 327, distance: 11.2
click at [617, 338] on input "Escriba aquí una descripcion" at bounding box center [547, 335] width 393 height 17
type input "PLANILLA"
click at [645, 385] on input "Seleccionar Archivo" at bounding box center [601, 385] width 247 height 18
type input "C:\fakepath\[PERSON_NAME] [PERSON_NAME] Planilla.pdf"
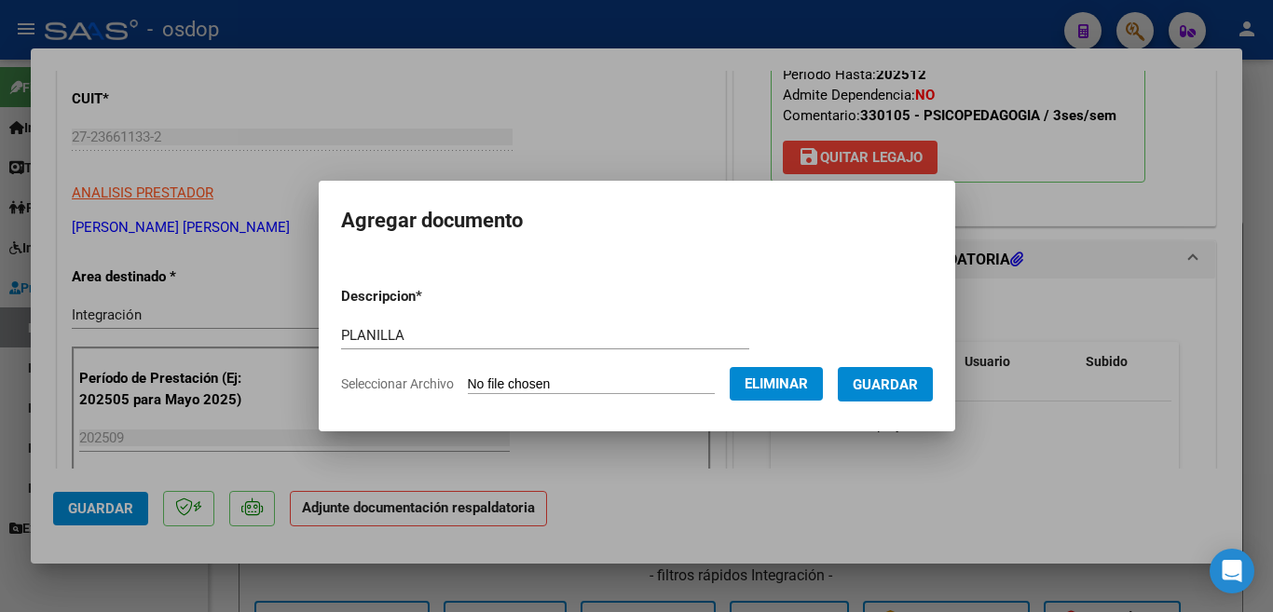
click at [882, 399] on button "Guardar" at bounding box center [885, 384] width 95 height 34
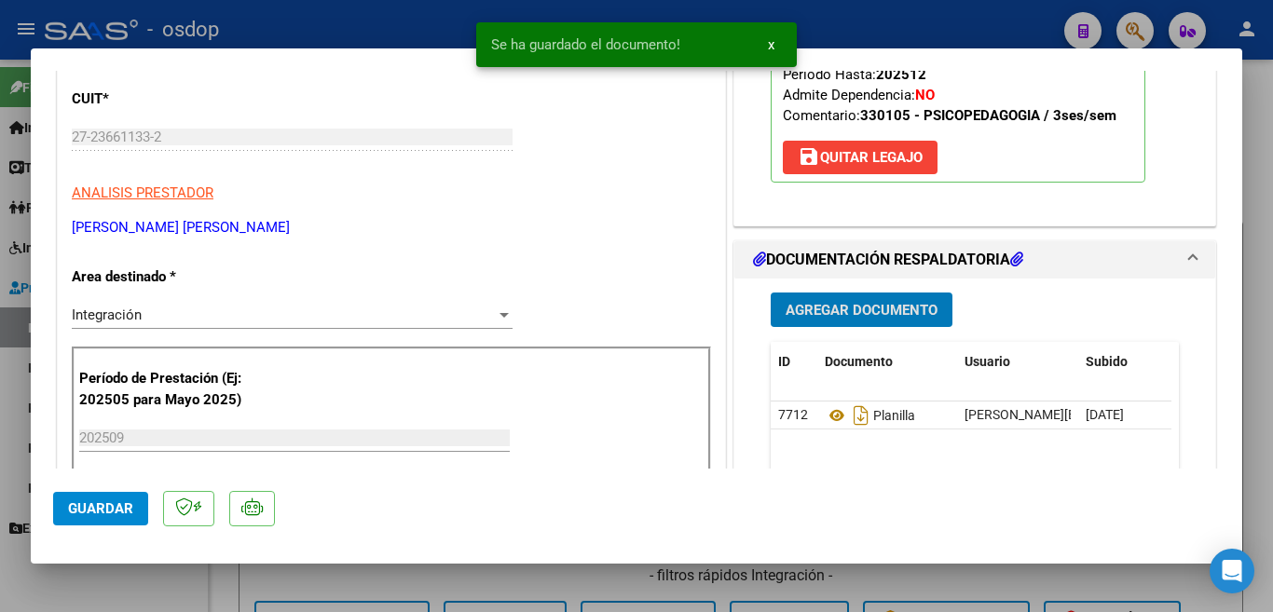
drag, startPoint x: 103, startPoint y: 510, endPoint x: 0, endPoint y: 458, distance: 115.9
click at [103, 510] on span "Guardar" at bounding box center [100, 508] width 65 height 17
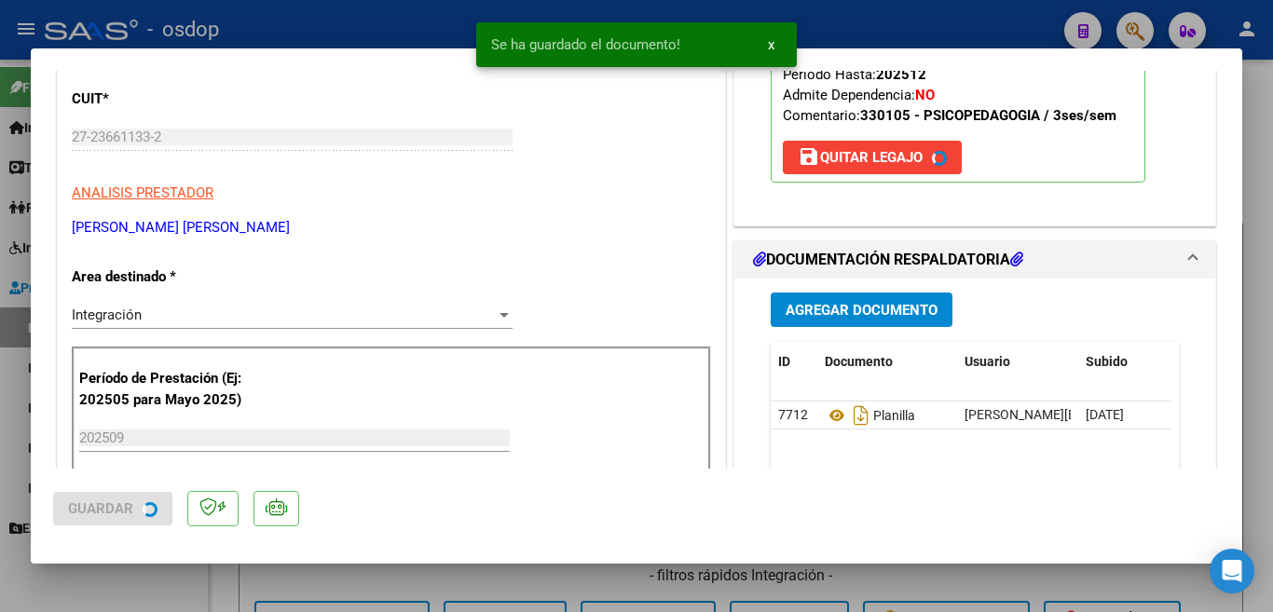
click at [0, 409] on div at bounding box center [636, 306] width 1273 height 612
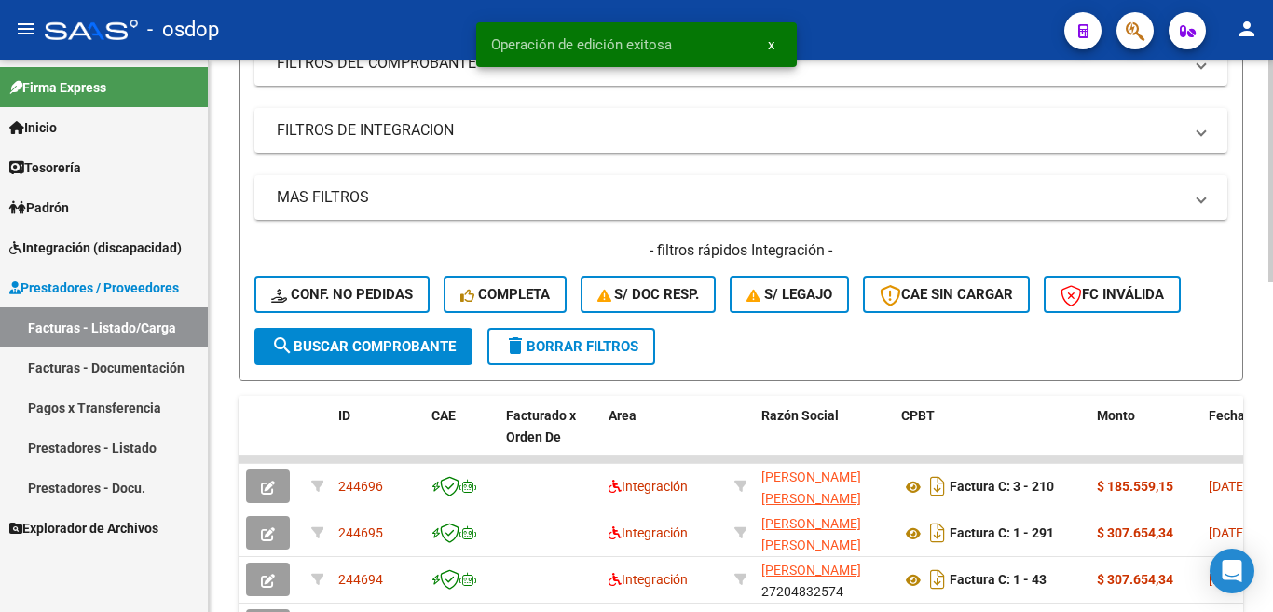
scroll to position [466, 0]
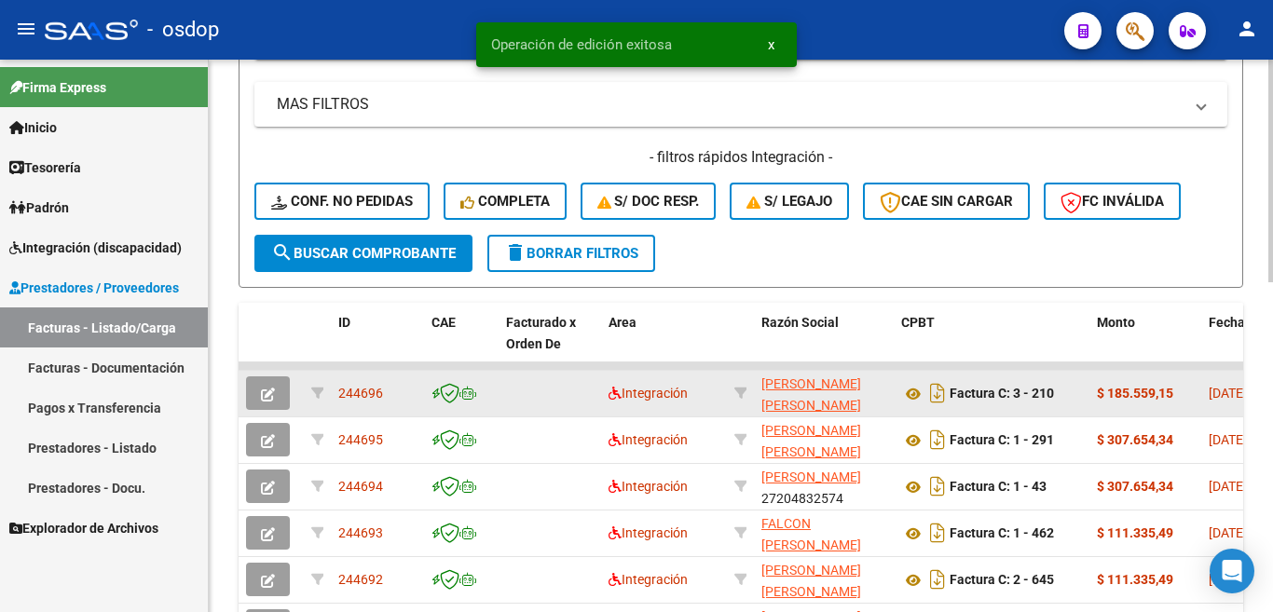
click at [372, 399] on span "244696" at bounding box center [360, 393] width 45 height 15
click at [369, 398] on span "244696" at bounding box center [360, 393] width 45 height 15
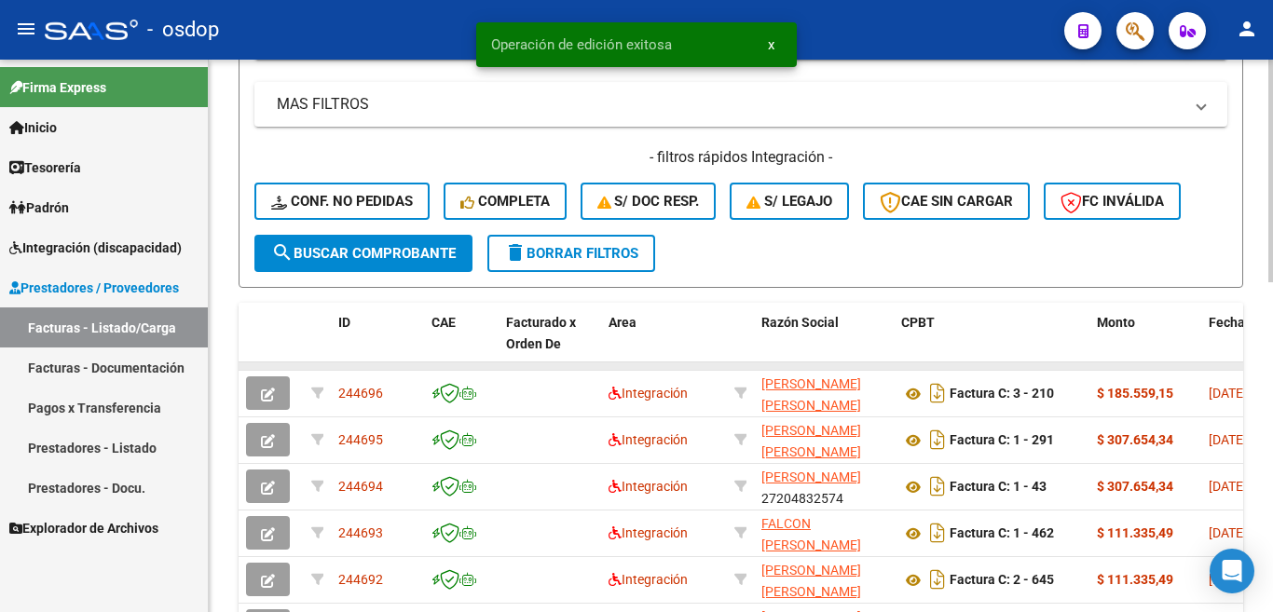
copy span "244696"
